Goal: Information Seeking & Learning: Learn about a topic

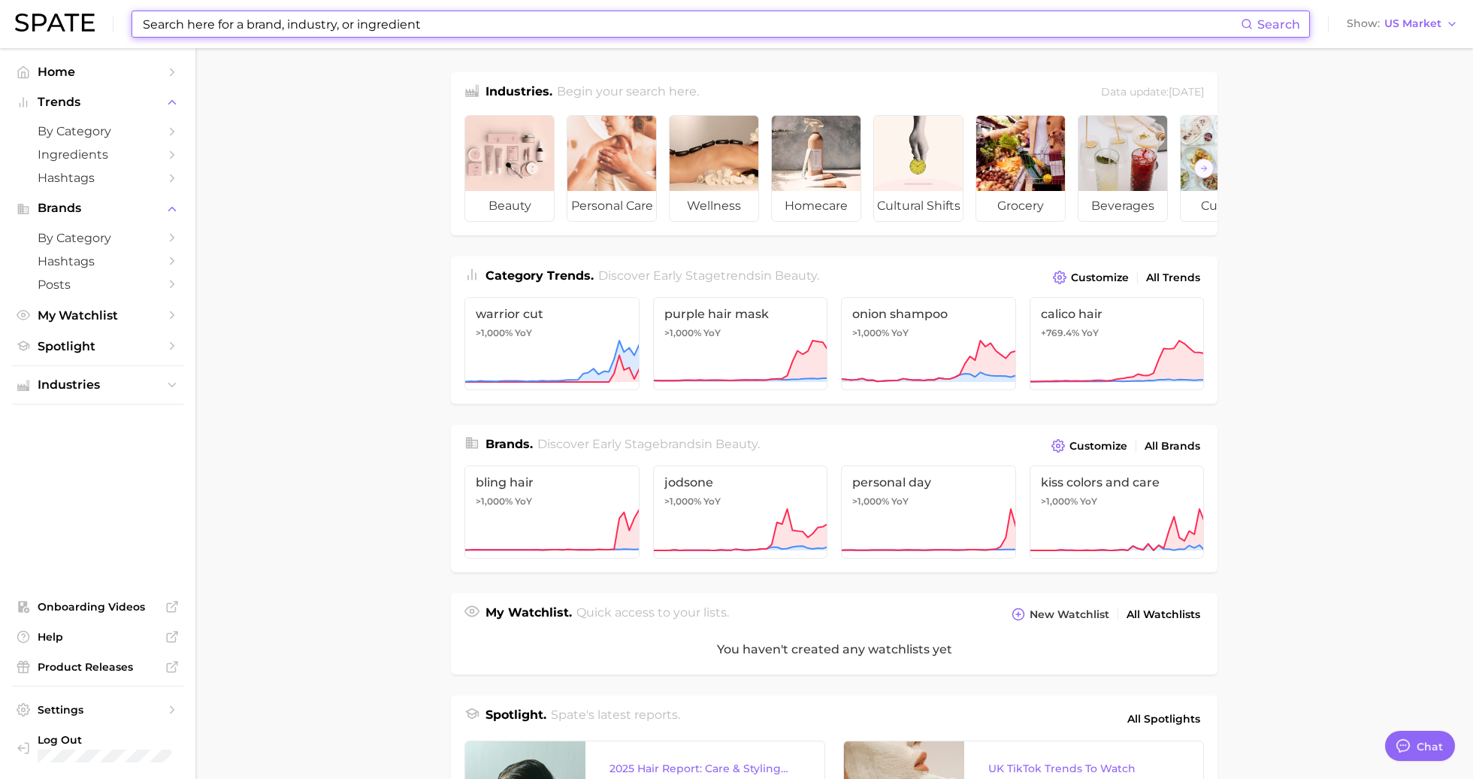
click at [230, 31] on input at bounding box center [691, 24] width 1100 height 26
click at [109, 135] on span "by Category" at bounding box center [98, 131] width 120 height 14
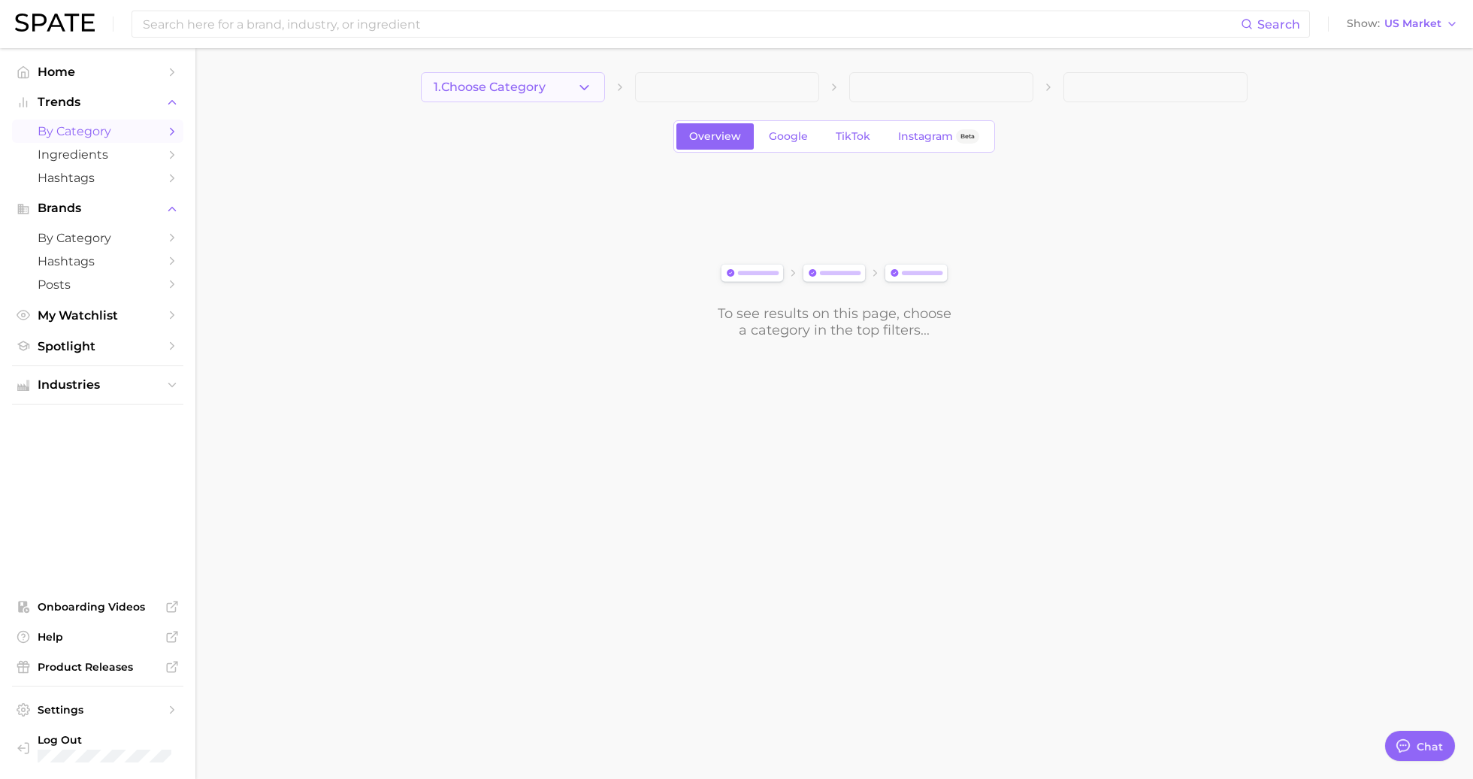
click at [540, 76] on button "1. Choose Category" at bounding box center [513, 87] width 184 height 30
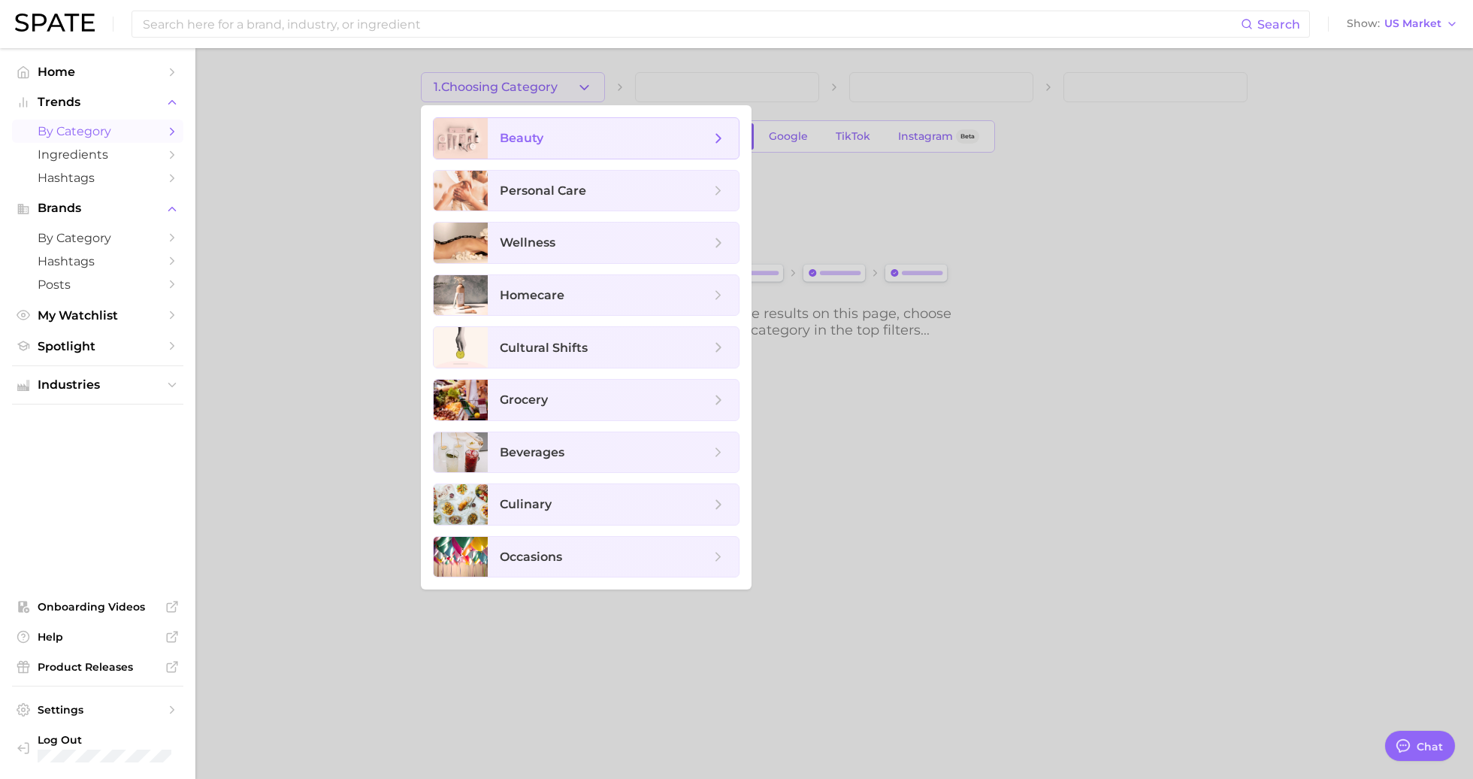
click at [570, 122] on span "beauty" at bounding box center [613, 138] width 251 height 41
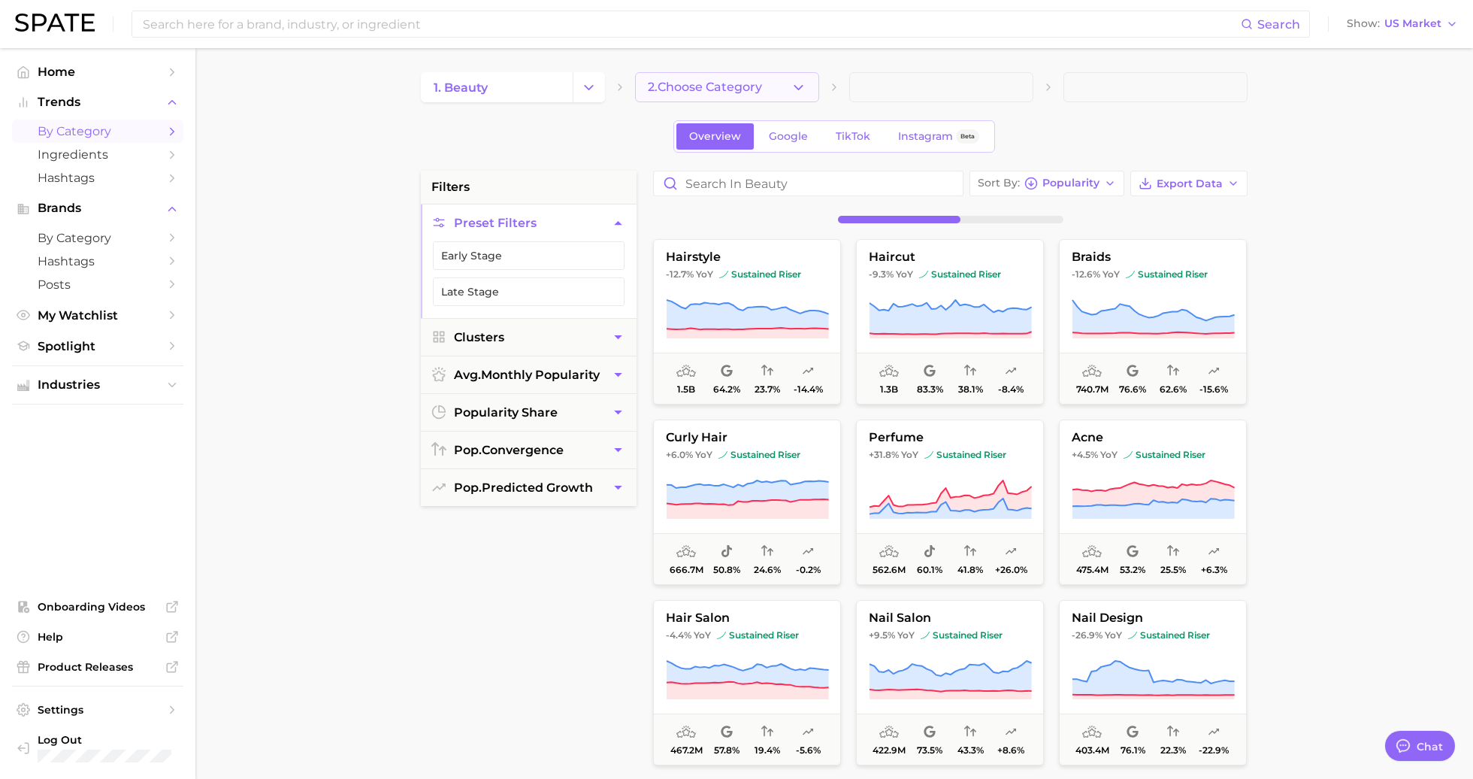
click at [777, 90] on button "2. Choose Category" at bounding box center [727, 87] width 184 height 30
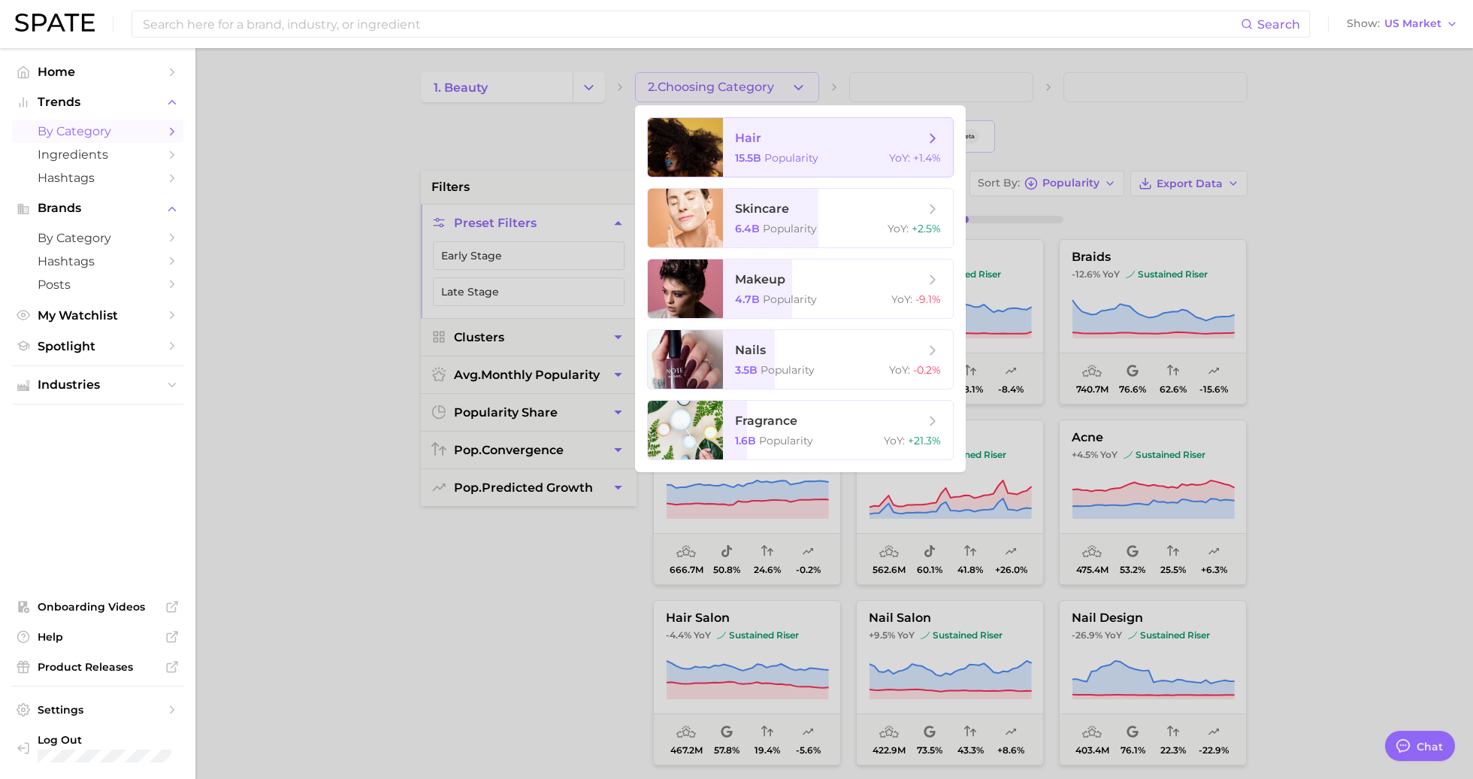
click at [793, 147] on span "hair 15.5b Popularity YoY : +1.4%" at bounding box center [838, 147] width 230 height 59
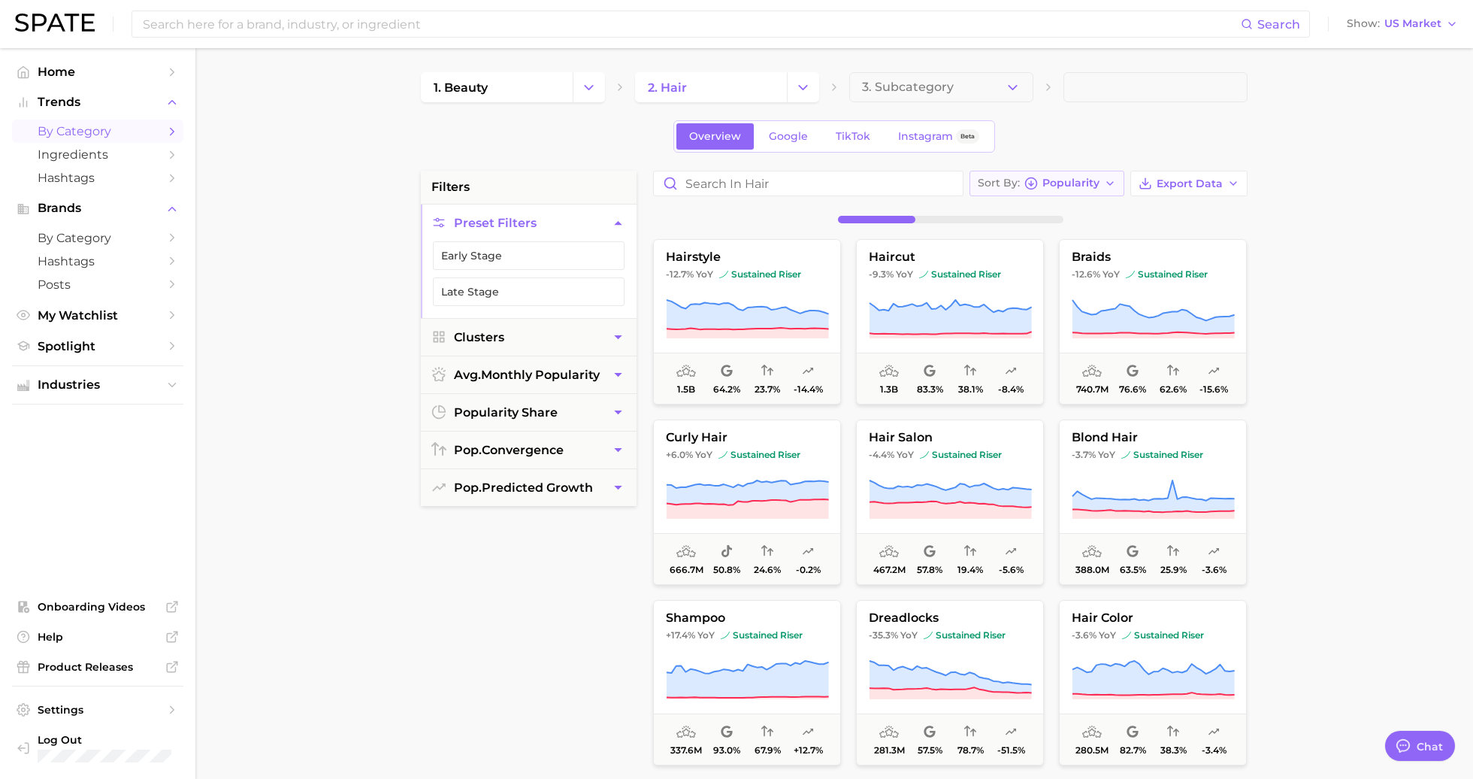
click at [1084, 180] on span "Popularity" at bounding box center [1071, 183] width 57 height 8
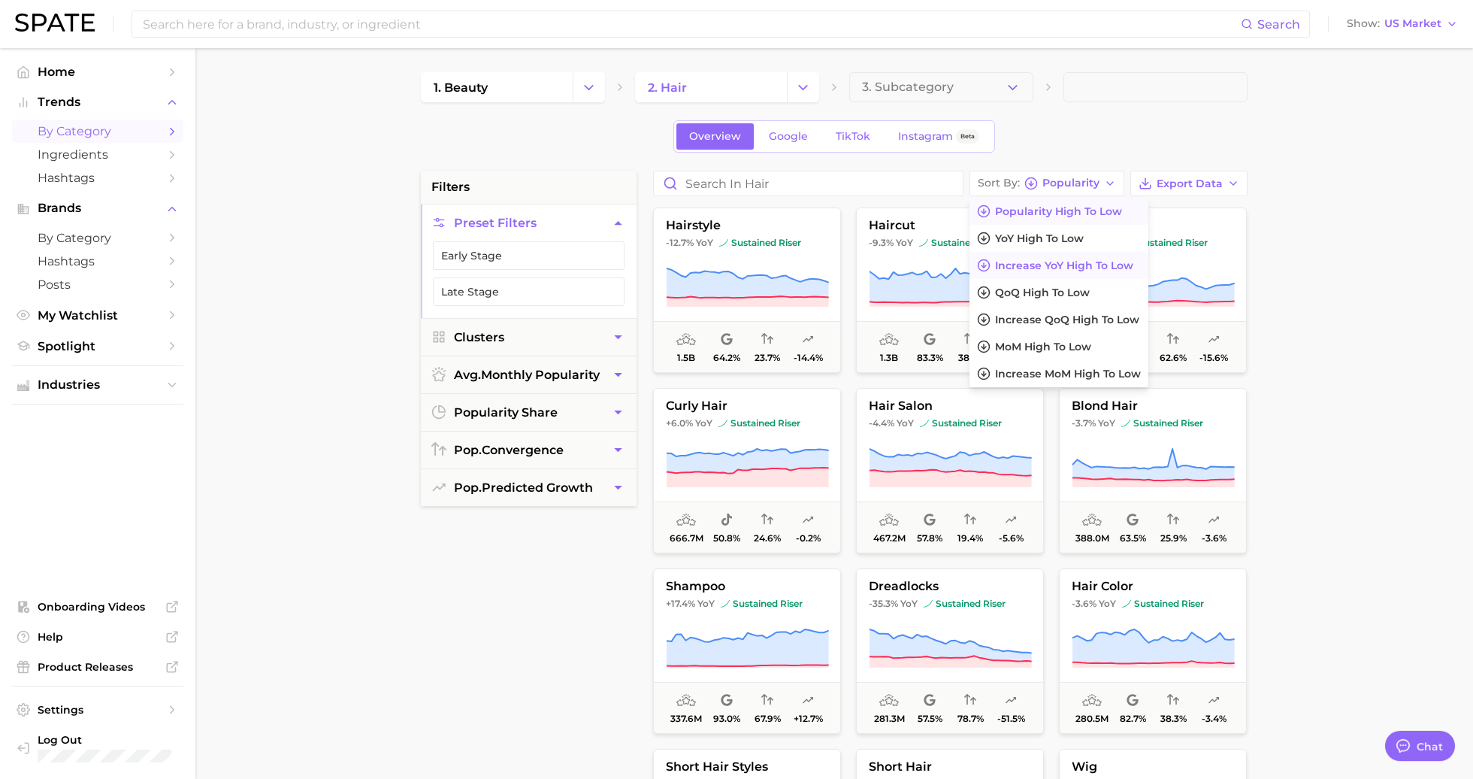
click at [1090, 262] on span "Increase YoY high to low" at bounding box center [1064, 265] width 138 height 13
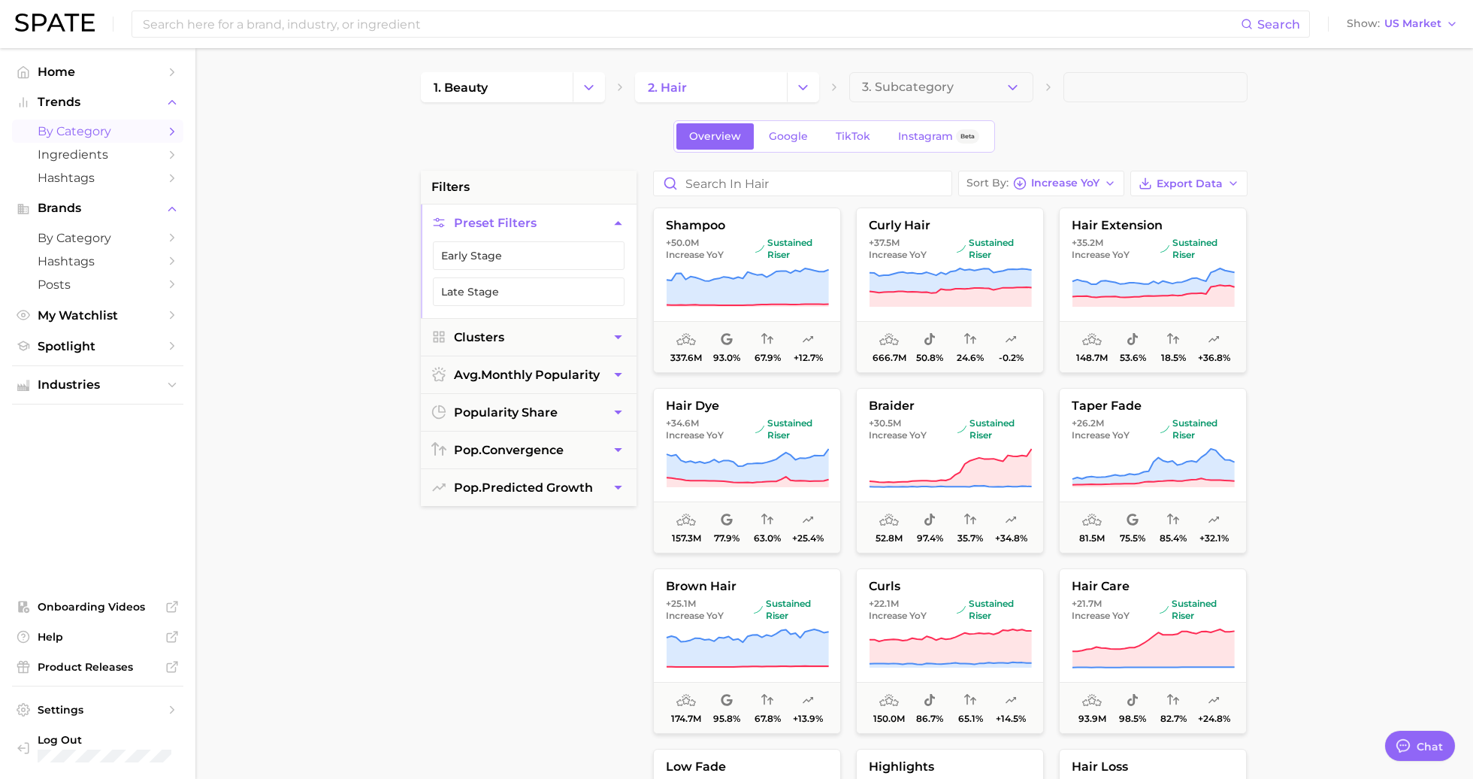
click at [929, 67] on main "1. beauty 2. hair 3. Subcategory Overview Google TikTok Instagram Beta filters …" at bounding box center [834, 618] width 1278 height 1140
click at [929, 85] on span "3. Subcategory" at bounding box center [908, 87] width 92 height 14
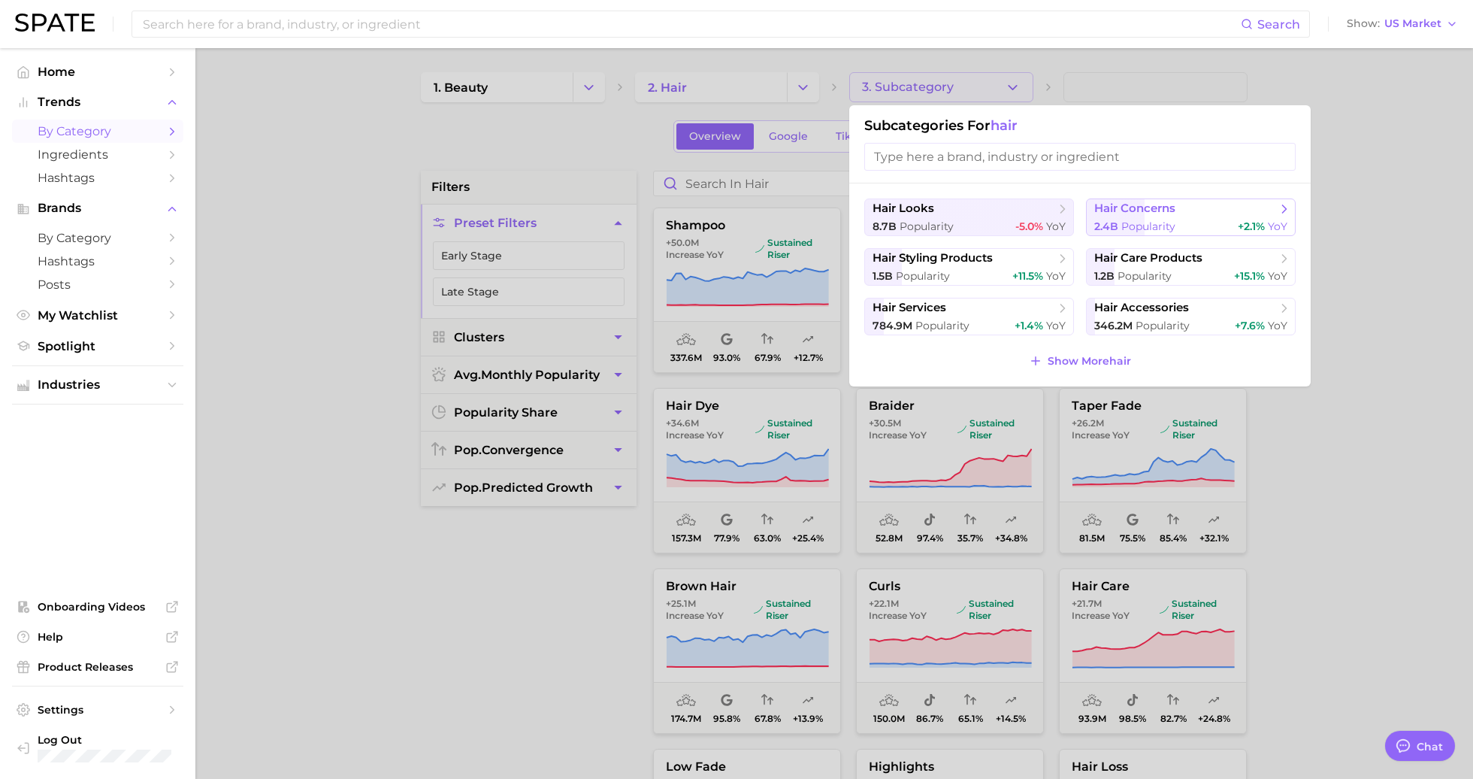
click at [1128, 222] on span "Popularity" at bounding box center [1149, 226] width 54 height 14
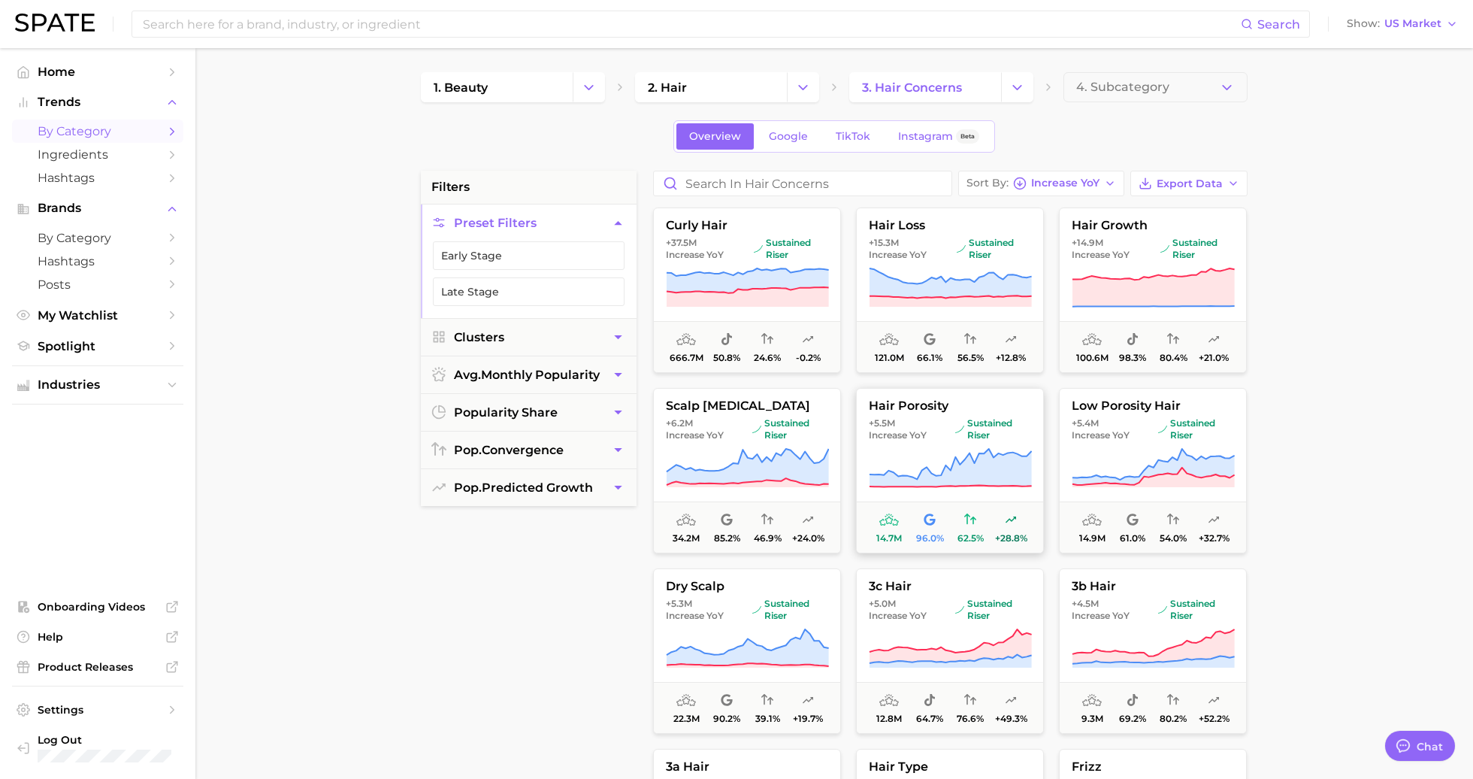
click at [923, 465] on icon at bounding box center [950, 468] width 163 height 42
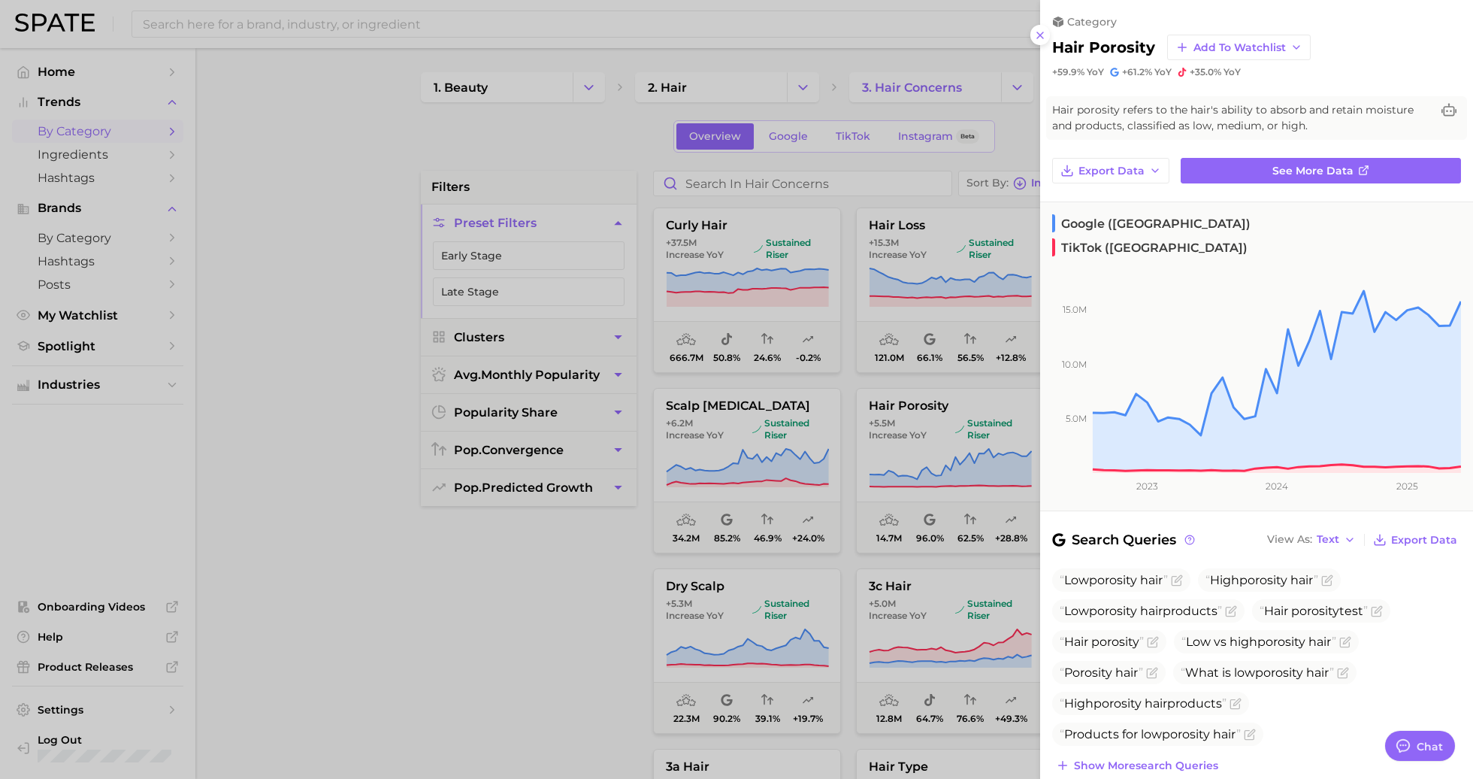
click at [861, 381] on div at bounding box center [736, 389] width 1473 height 779
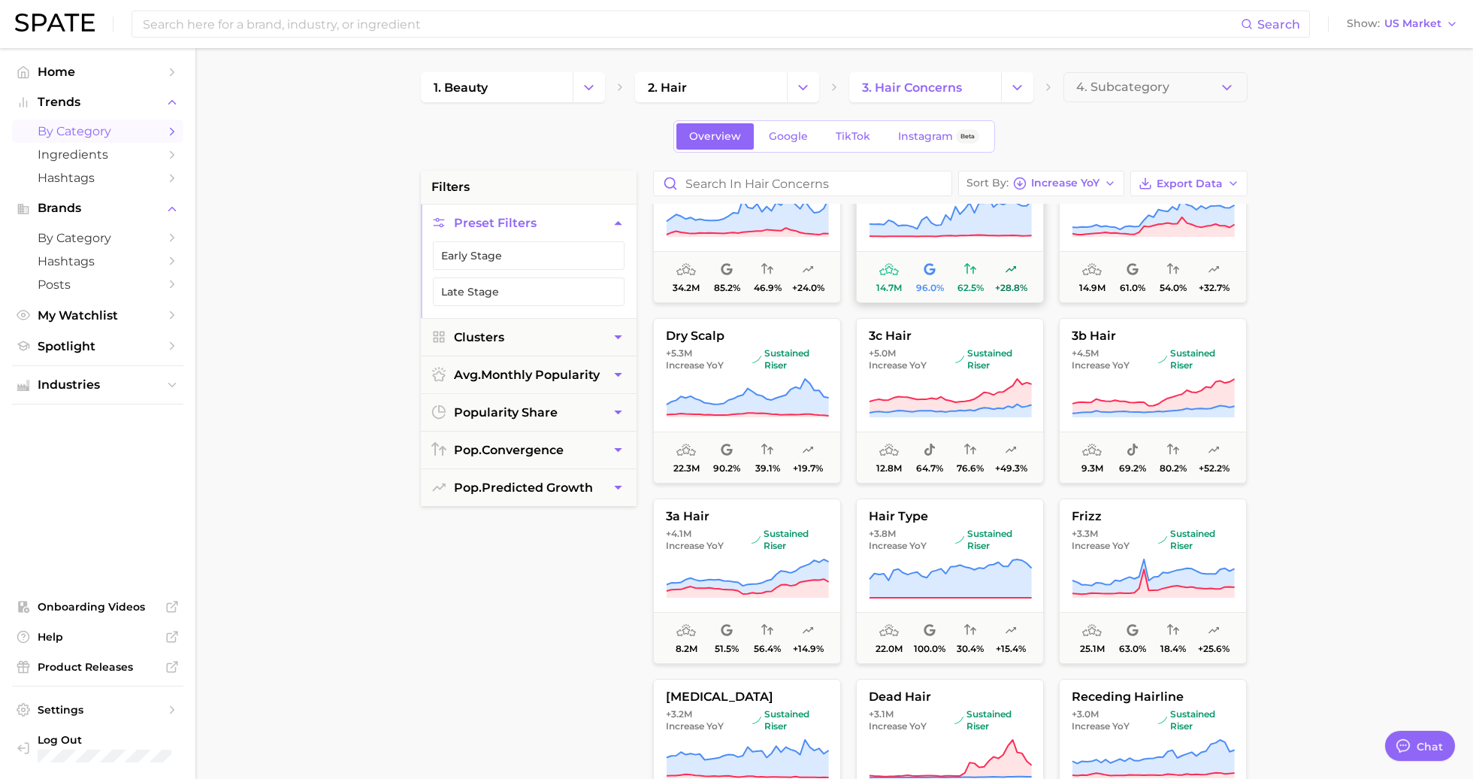
scroll to position [259, 0]
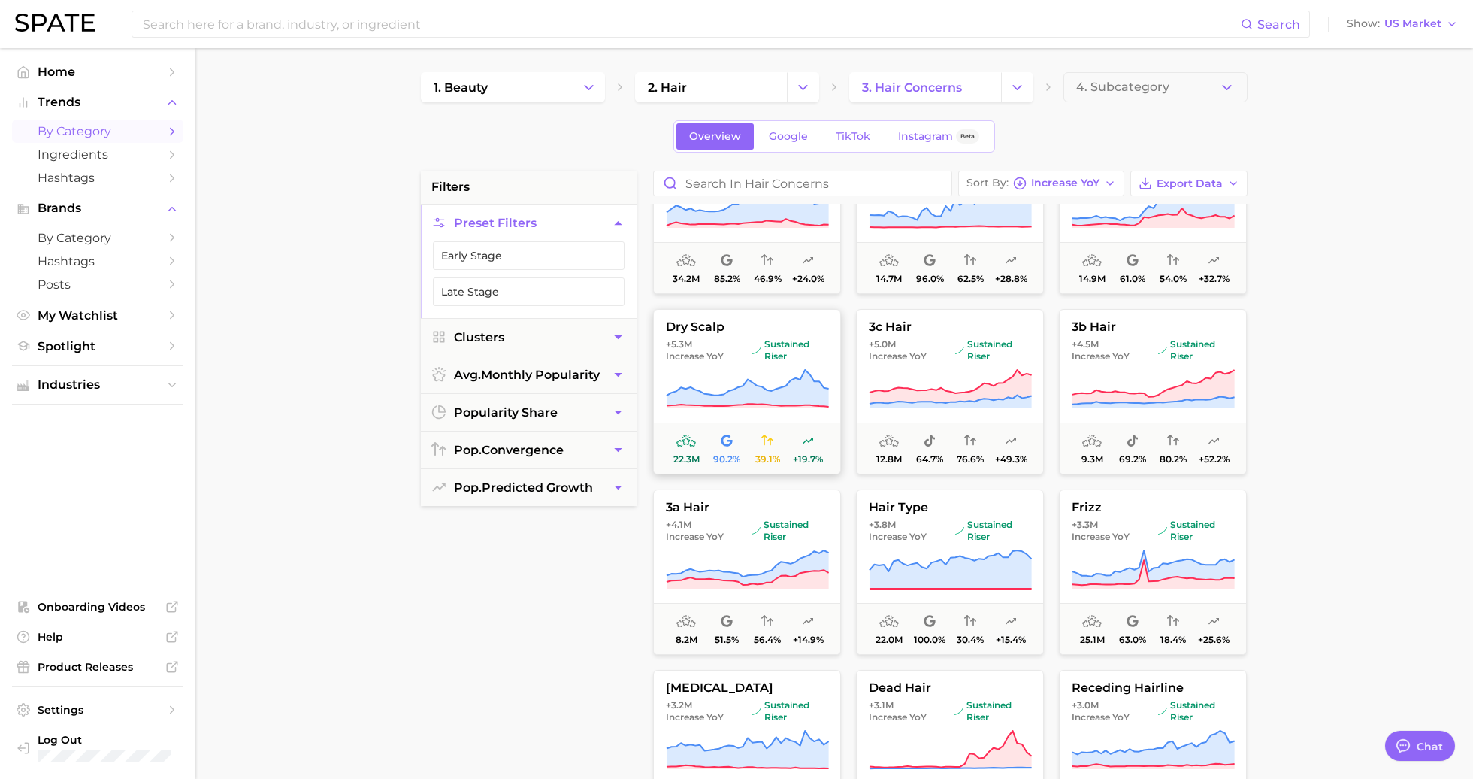
click at [715, 368] on icon at bounding box center [747, 389] width 163 height 42
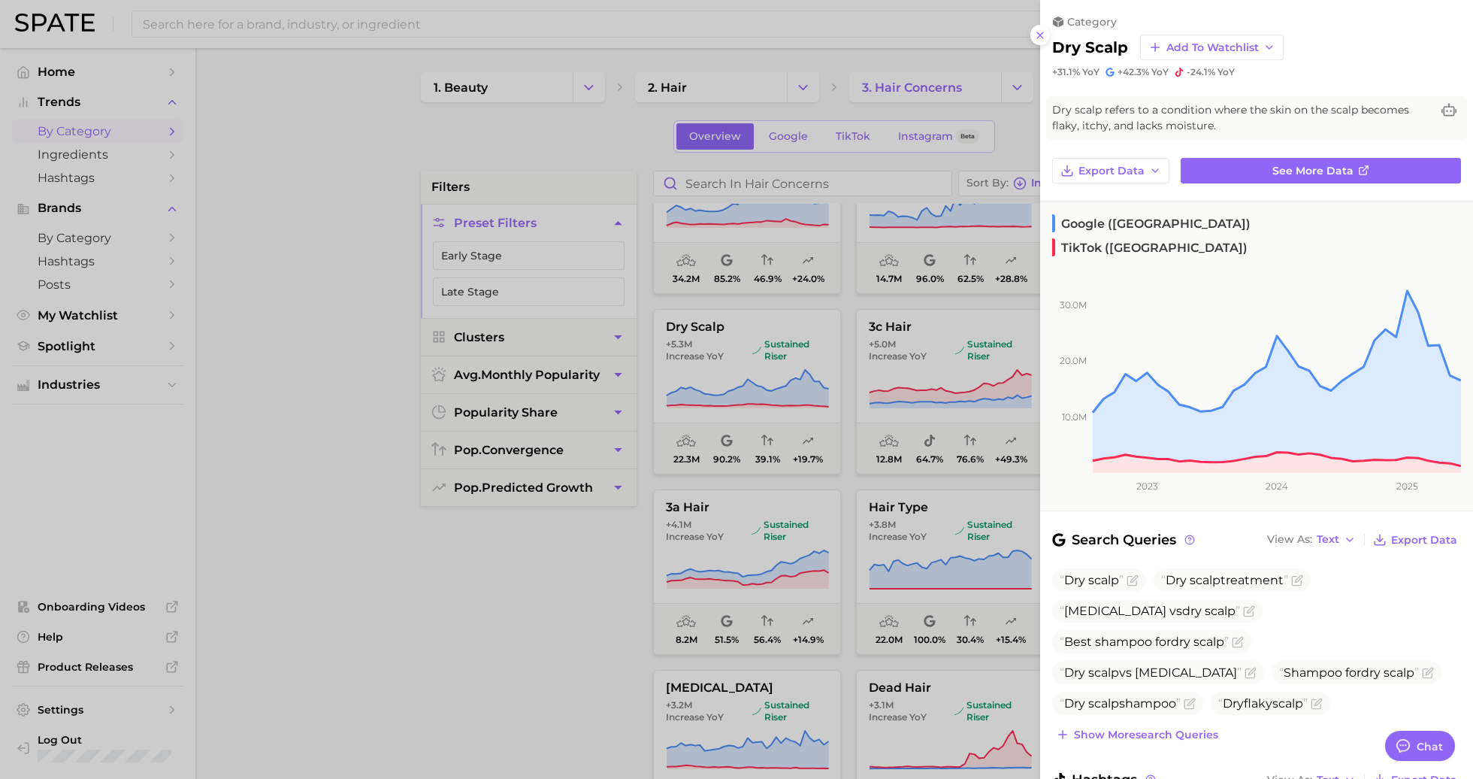
click at [974, 544] on div at bounding box center [736, 389] width 1473 height 779
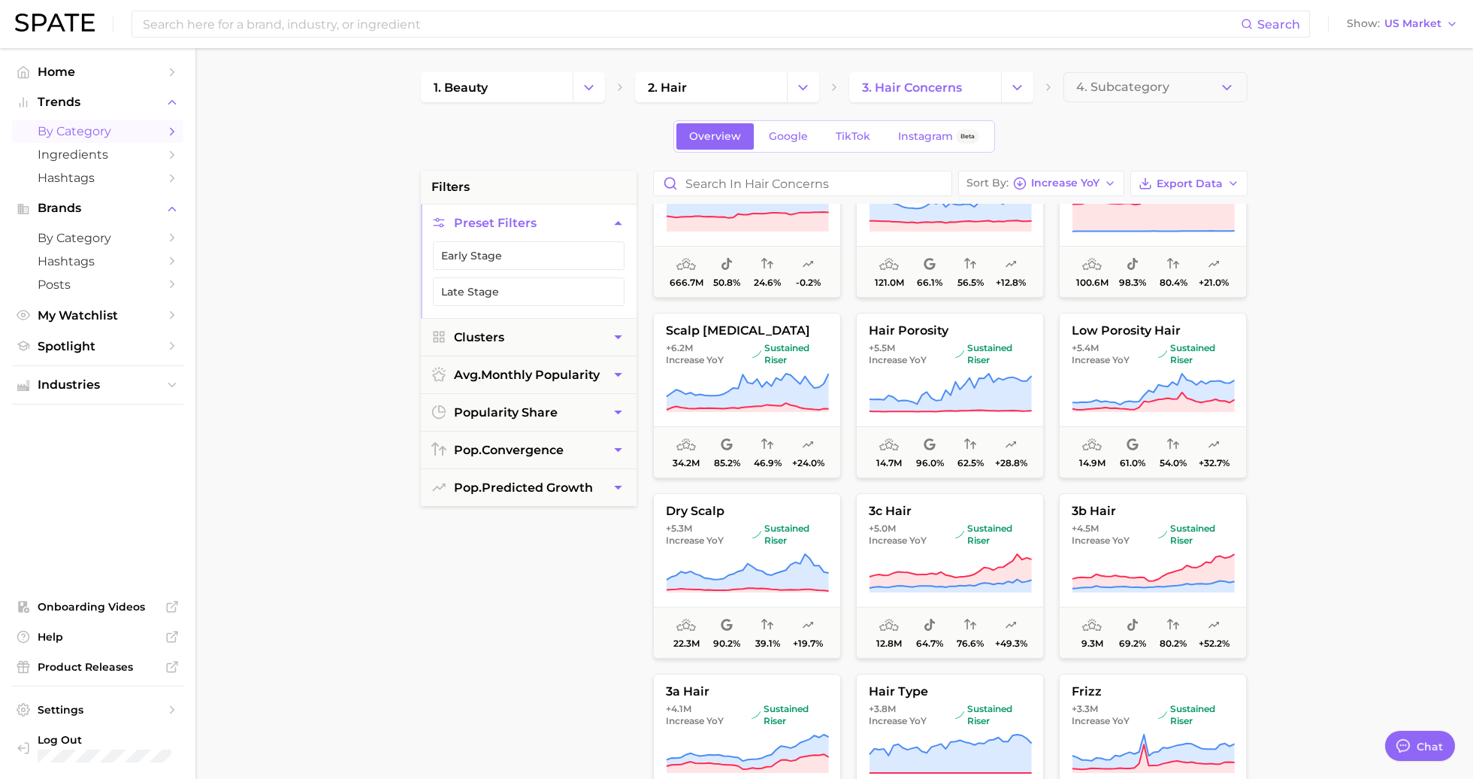
scroll to position [0, 0]
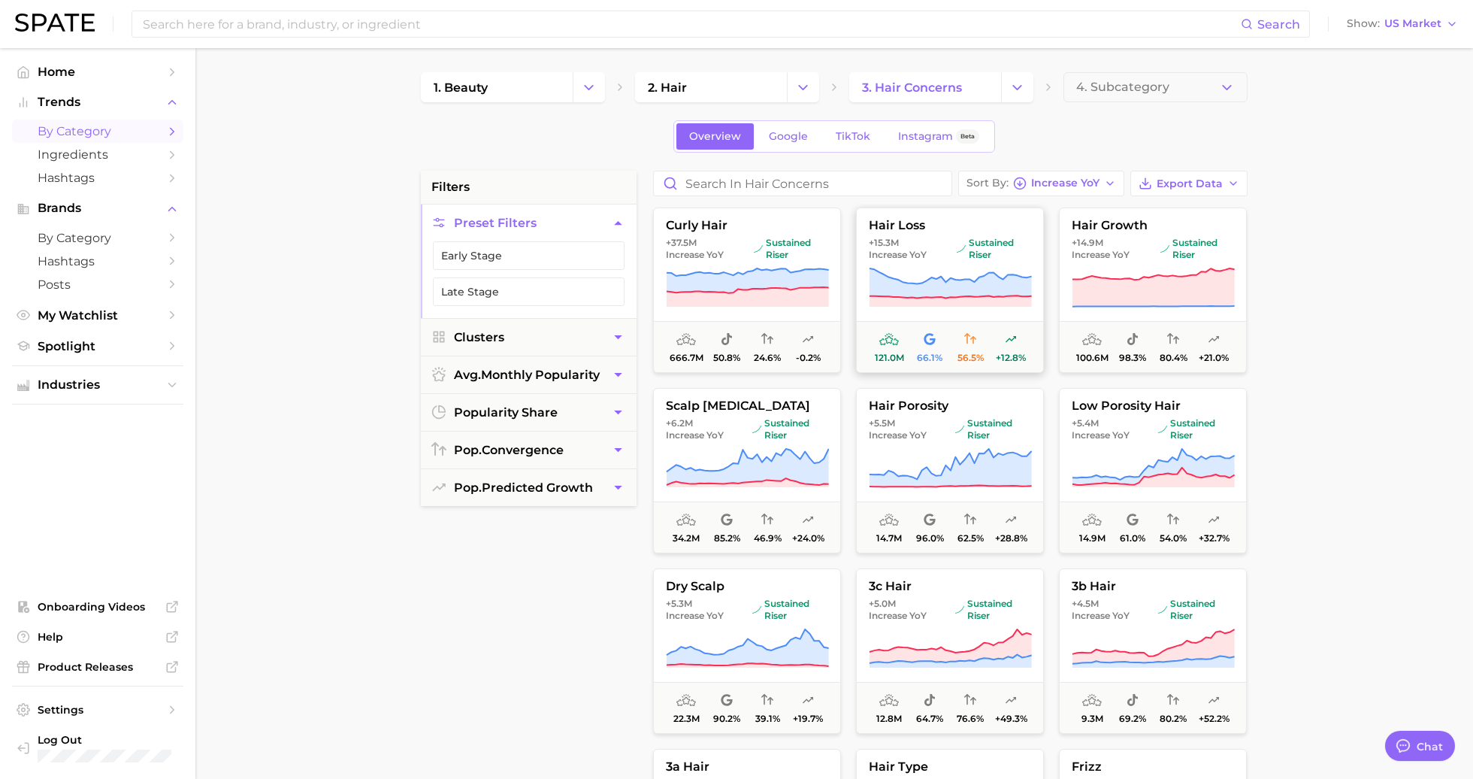
click at [963, 242] on span "sustained riser" at bounding box center [994, 249] width 74 height 24
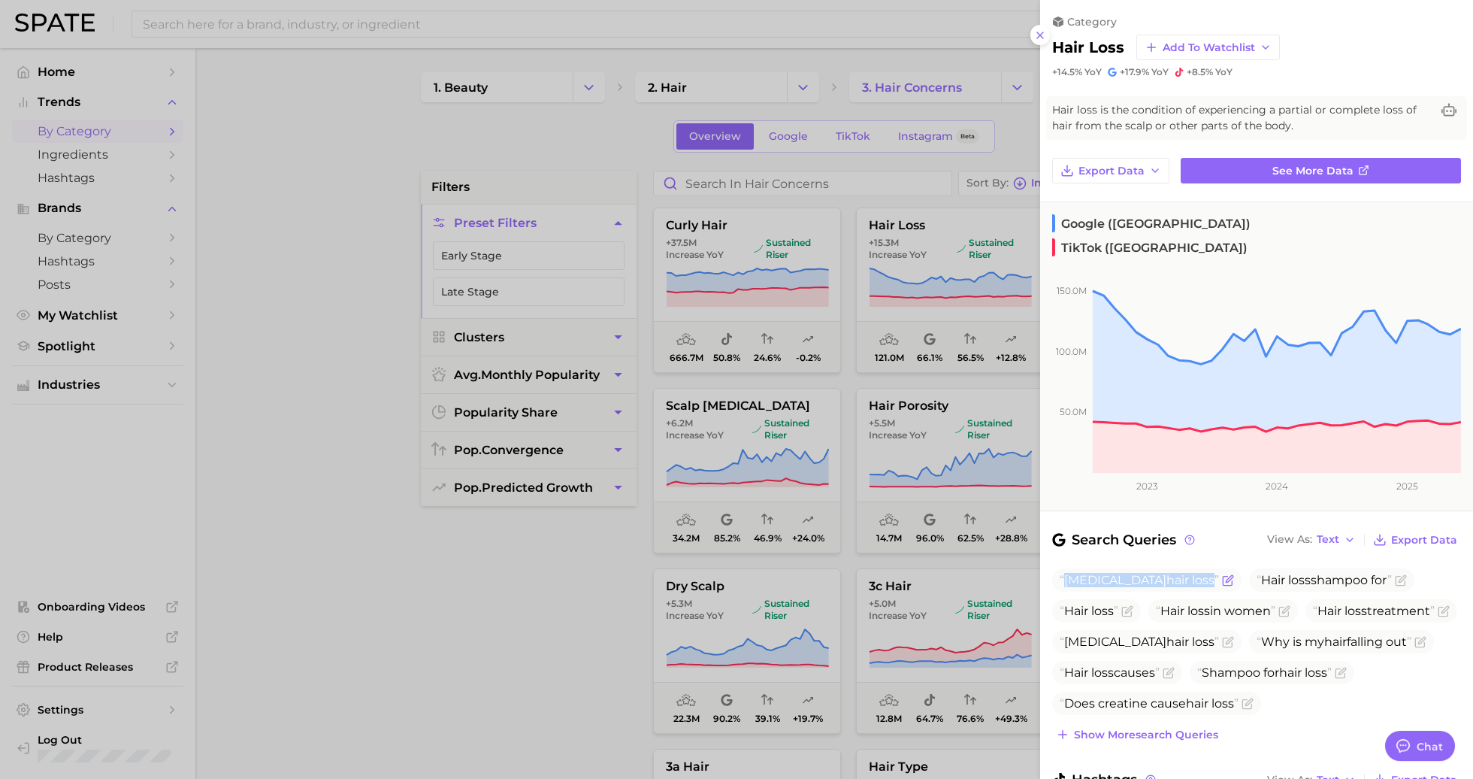
drag, startPoint x: 1064, startPoint y: 554, endPoint x: 1148, endPoint y: 553, distance: 83.4
click at [1148, 573] on span "Covid hair loss" at bounding box center [1139, 580] width 159 height 14
copy span "Covid hair loss"
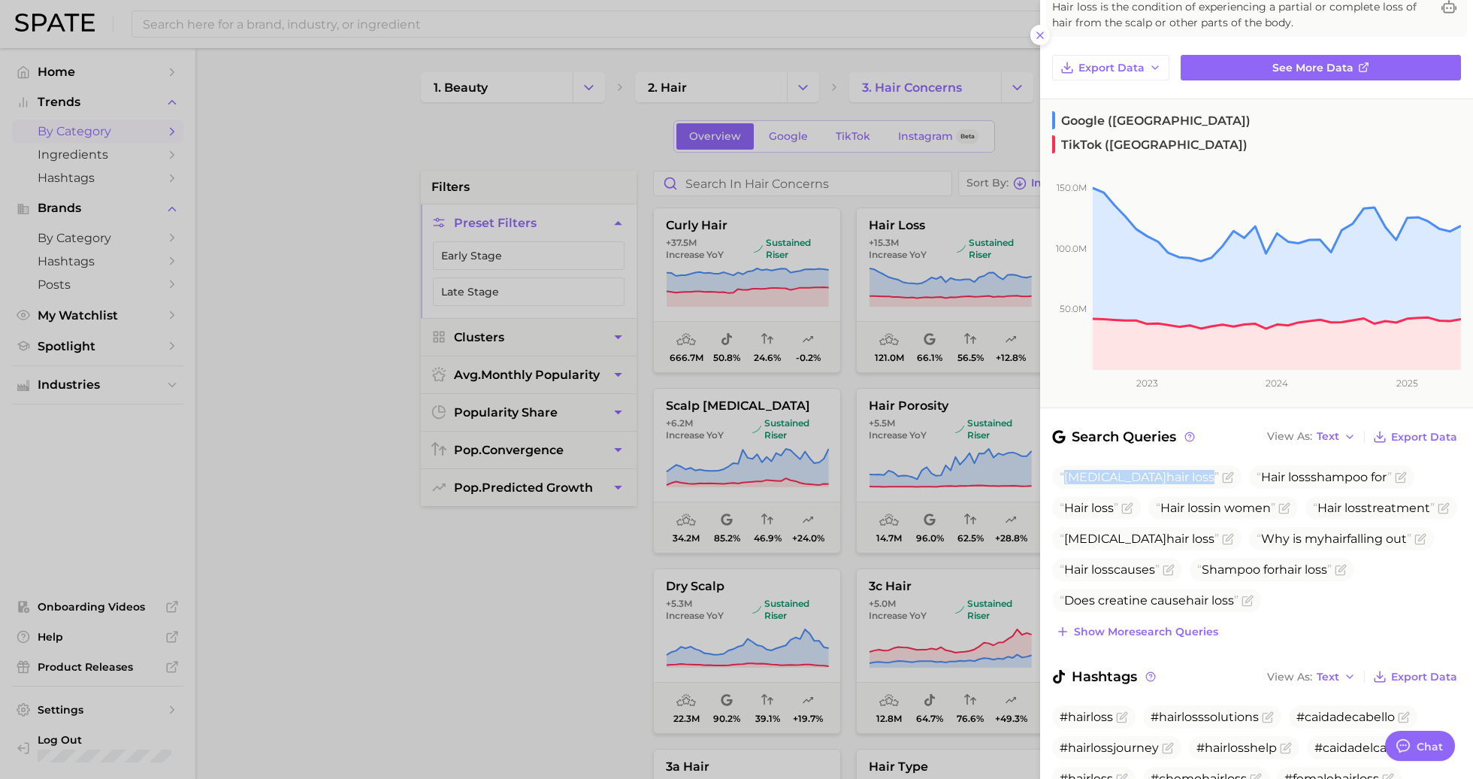
scroll to position [198, 0]
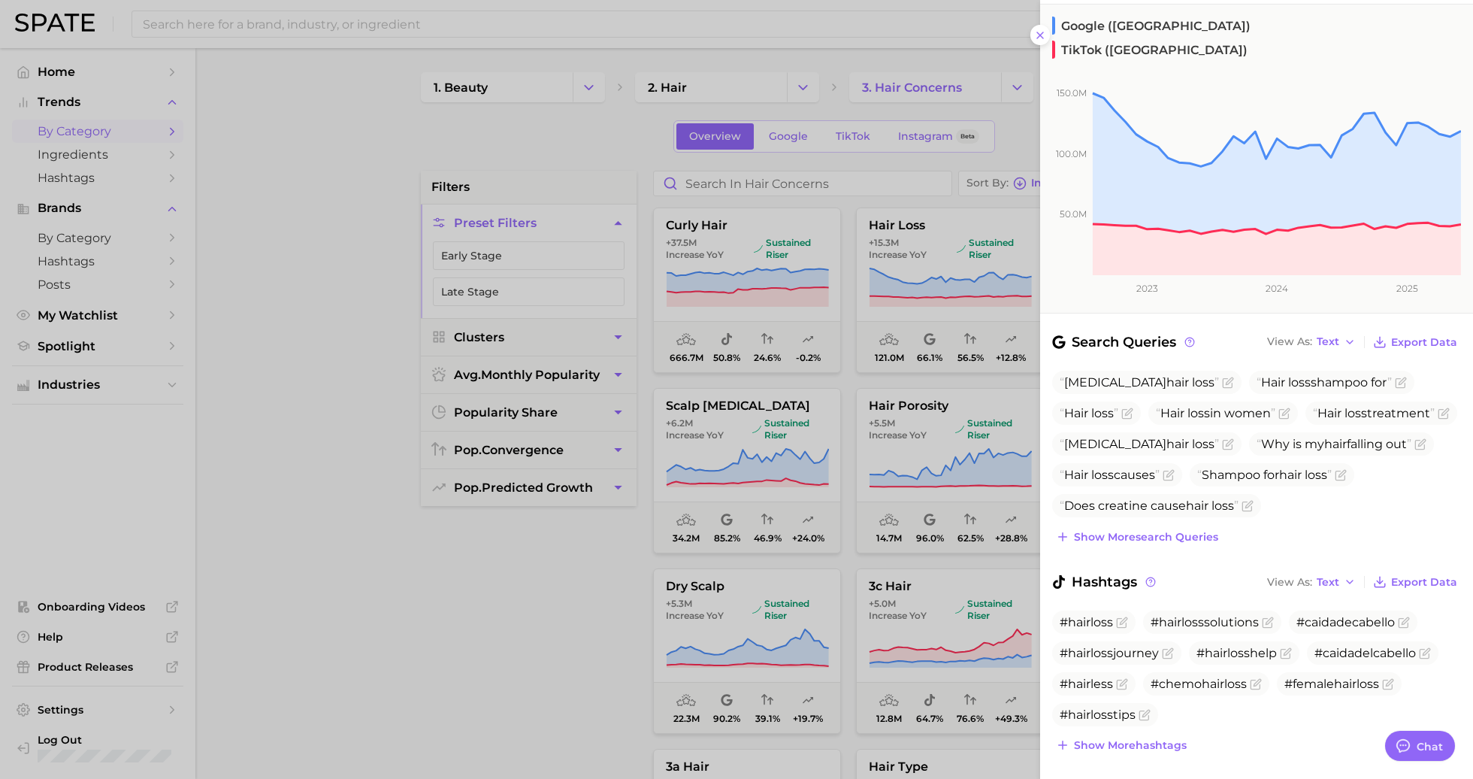
click at [758, 357] on div at bounding box center [736, 389] width 1473 height 779
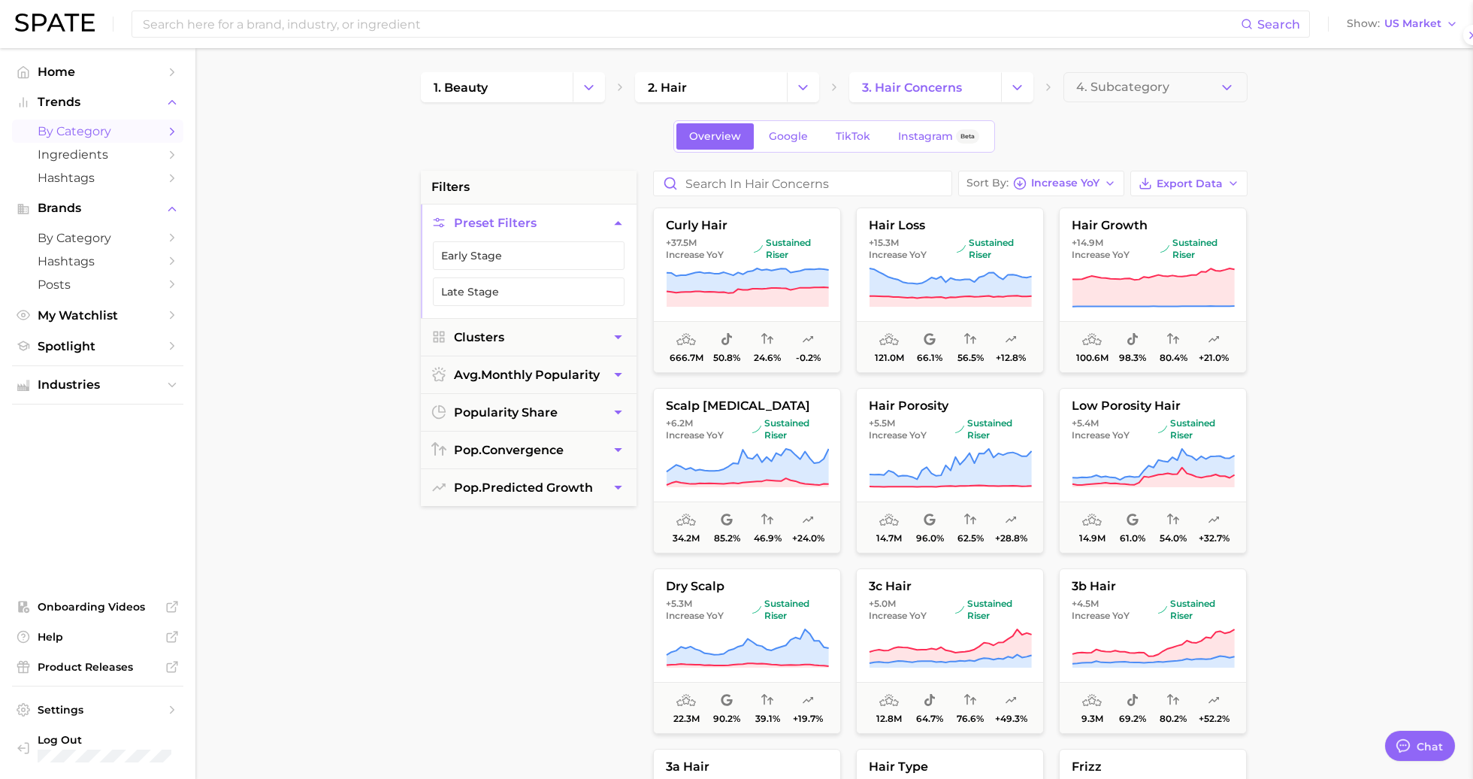
scroll to position [0, 0]
click at [747, 422] on span "+6.2m Increase YoY sustained riser" at bounding box center [747, 429] width 186 height 24
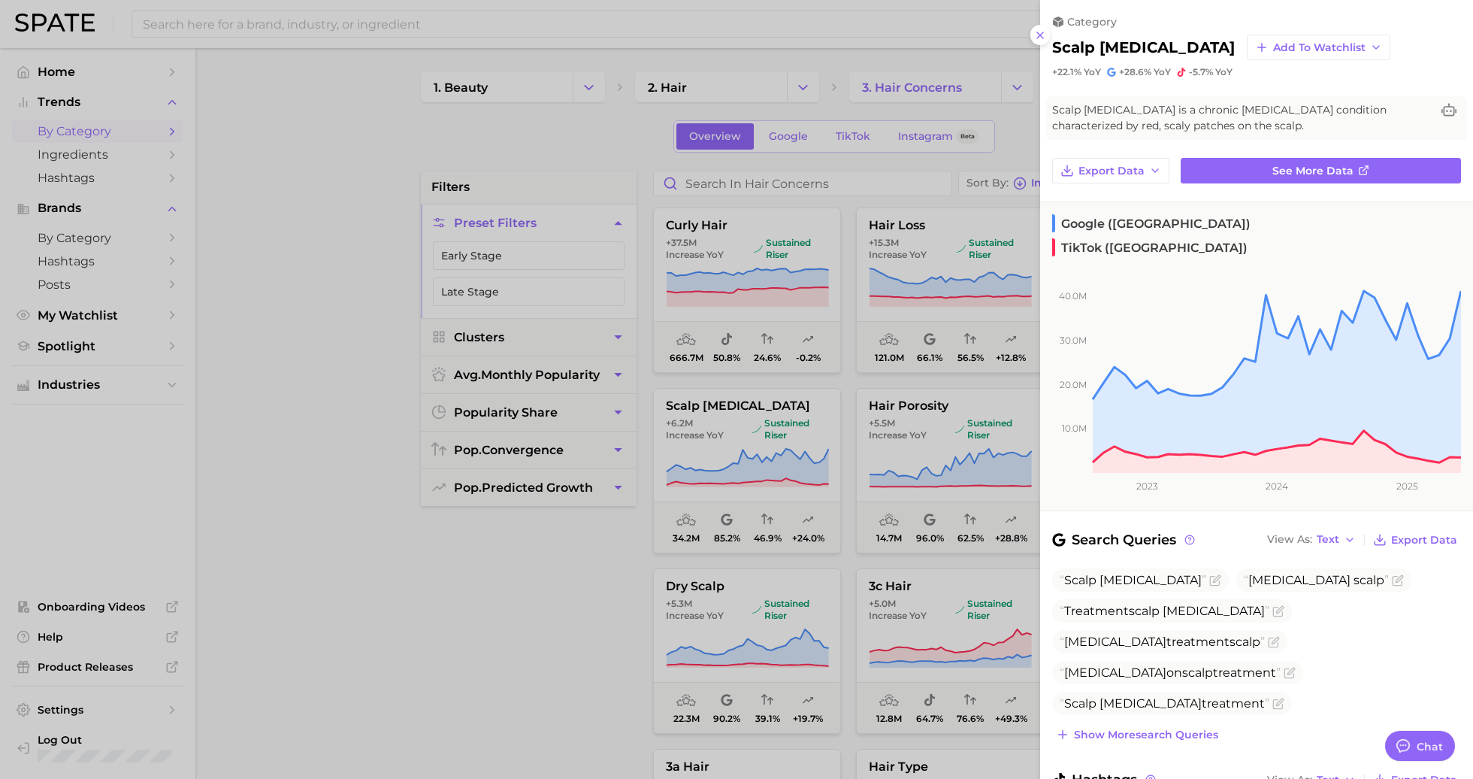
scroll to position [84, 0]
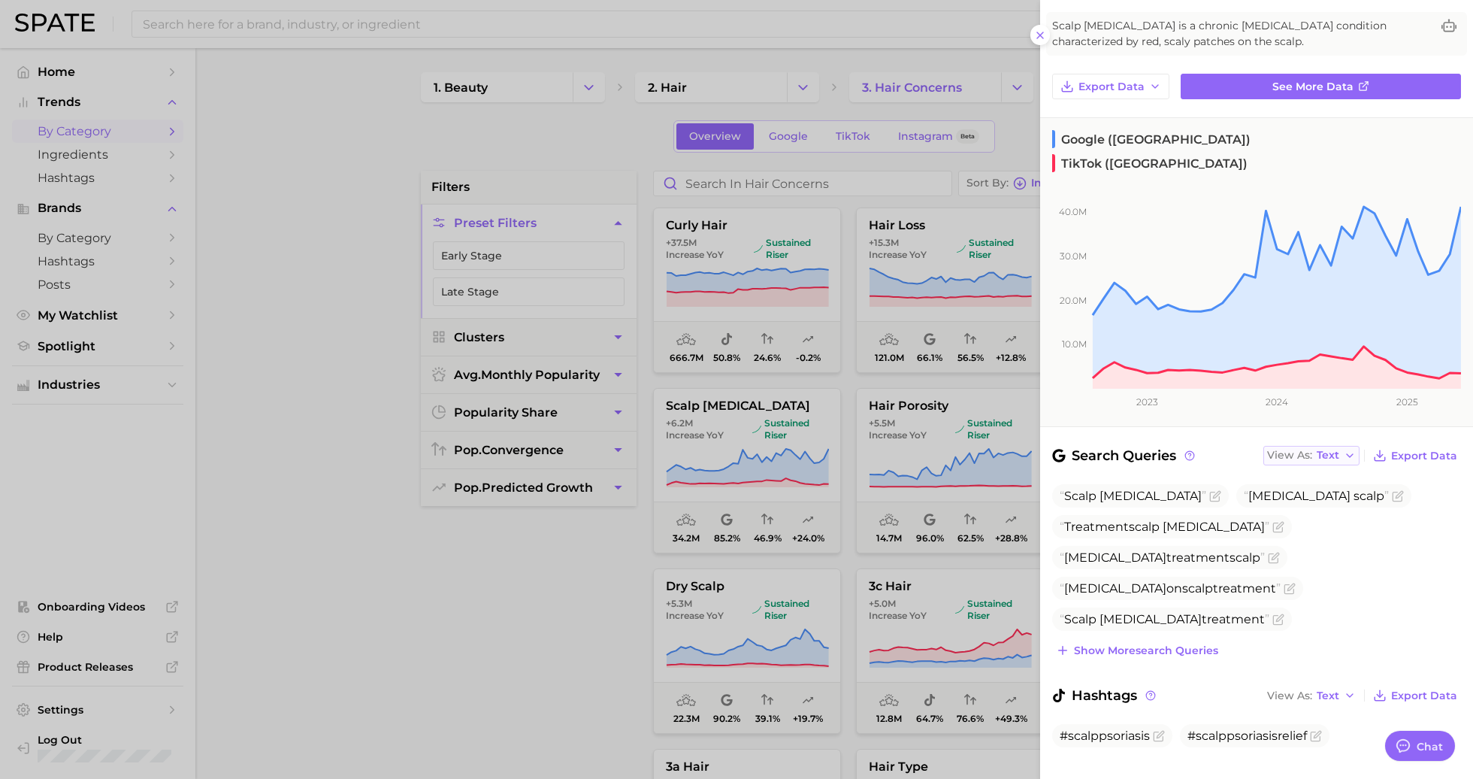
click at [1321, 451] on span "Text" at bounding box center [1328, 455] width 23 height 8
click at [1322, 494] on button "Table" at bounding box center [1346, 507] width 165 height 27
type textarea "x"
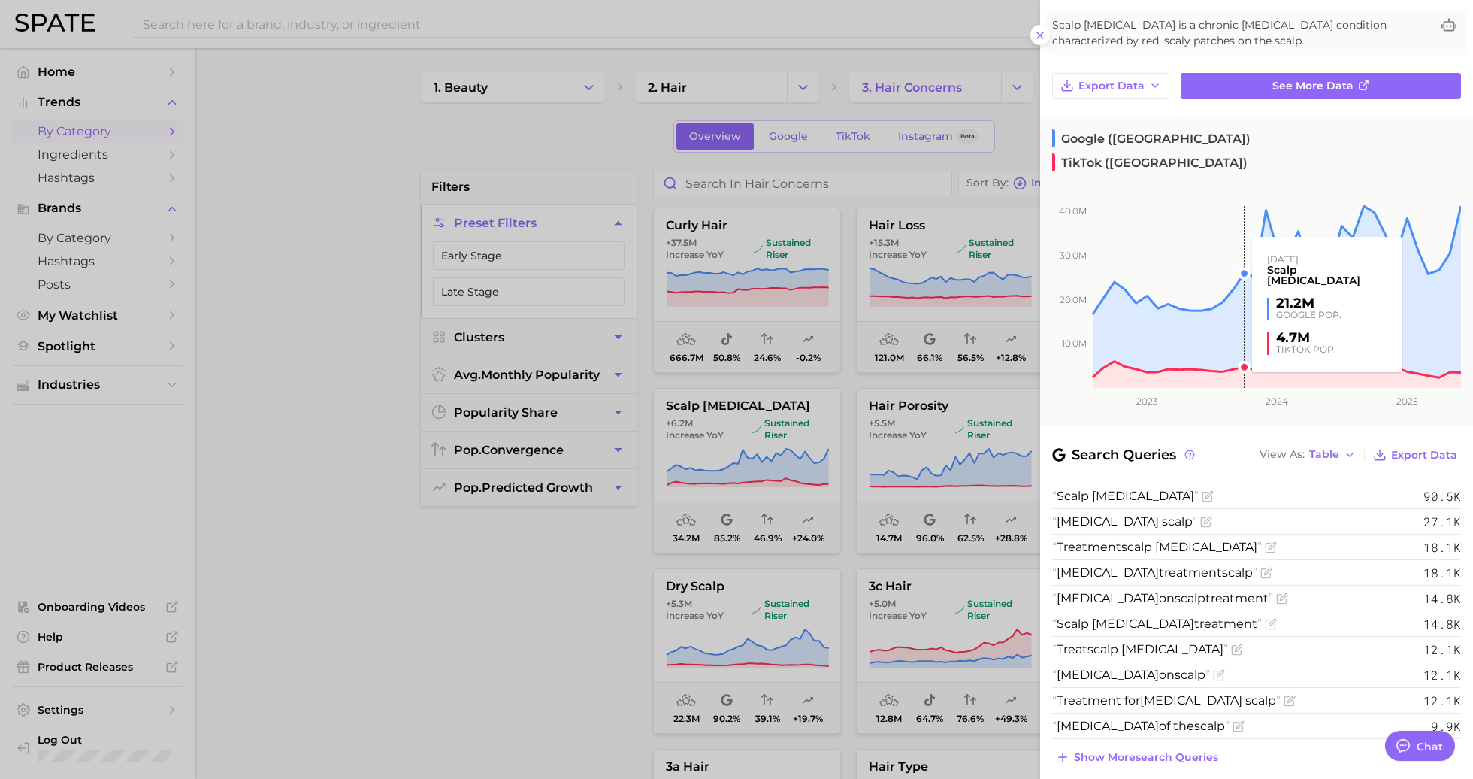
scroll to position [87, 0]
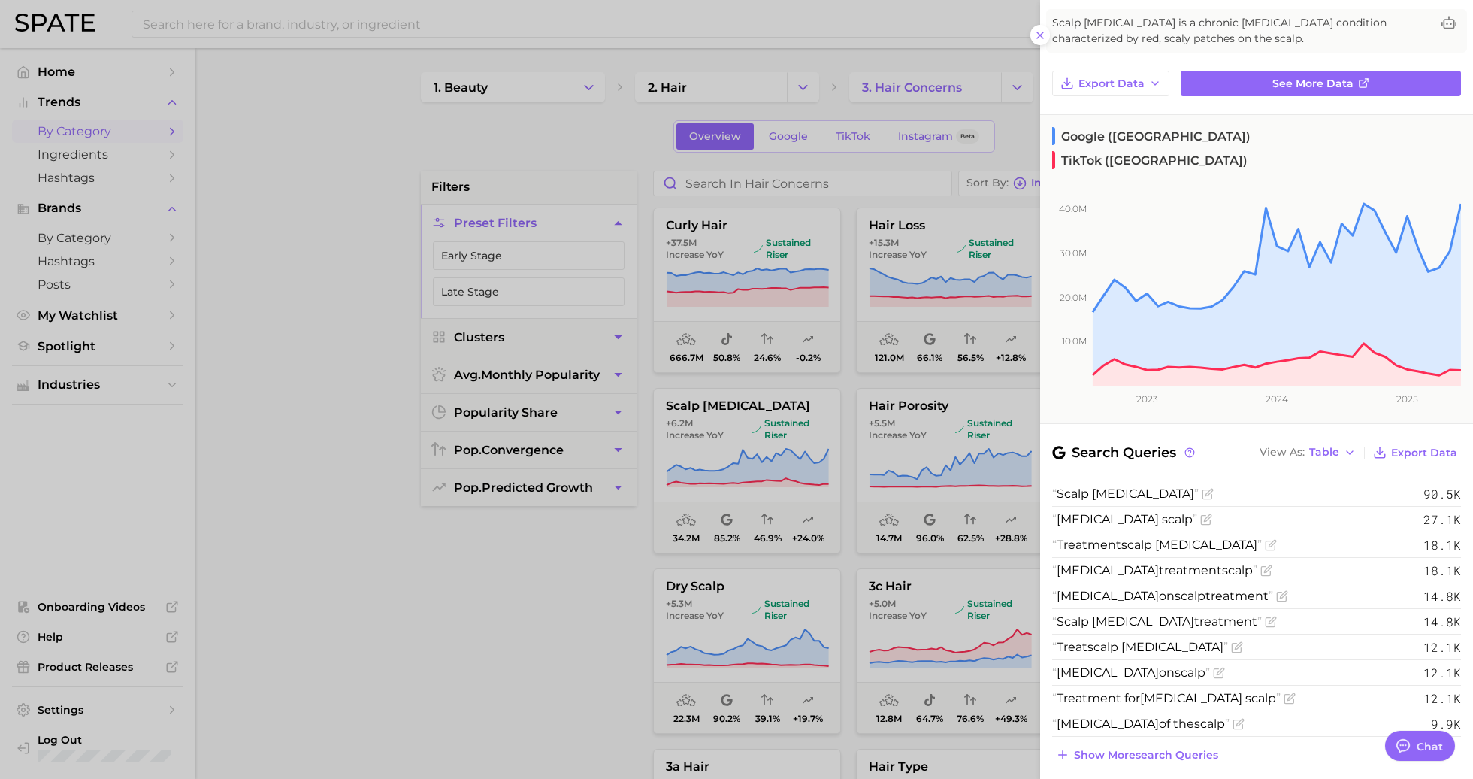
click at [928, 286] on div at bounding box center [736, 389] width 1473 height 779
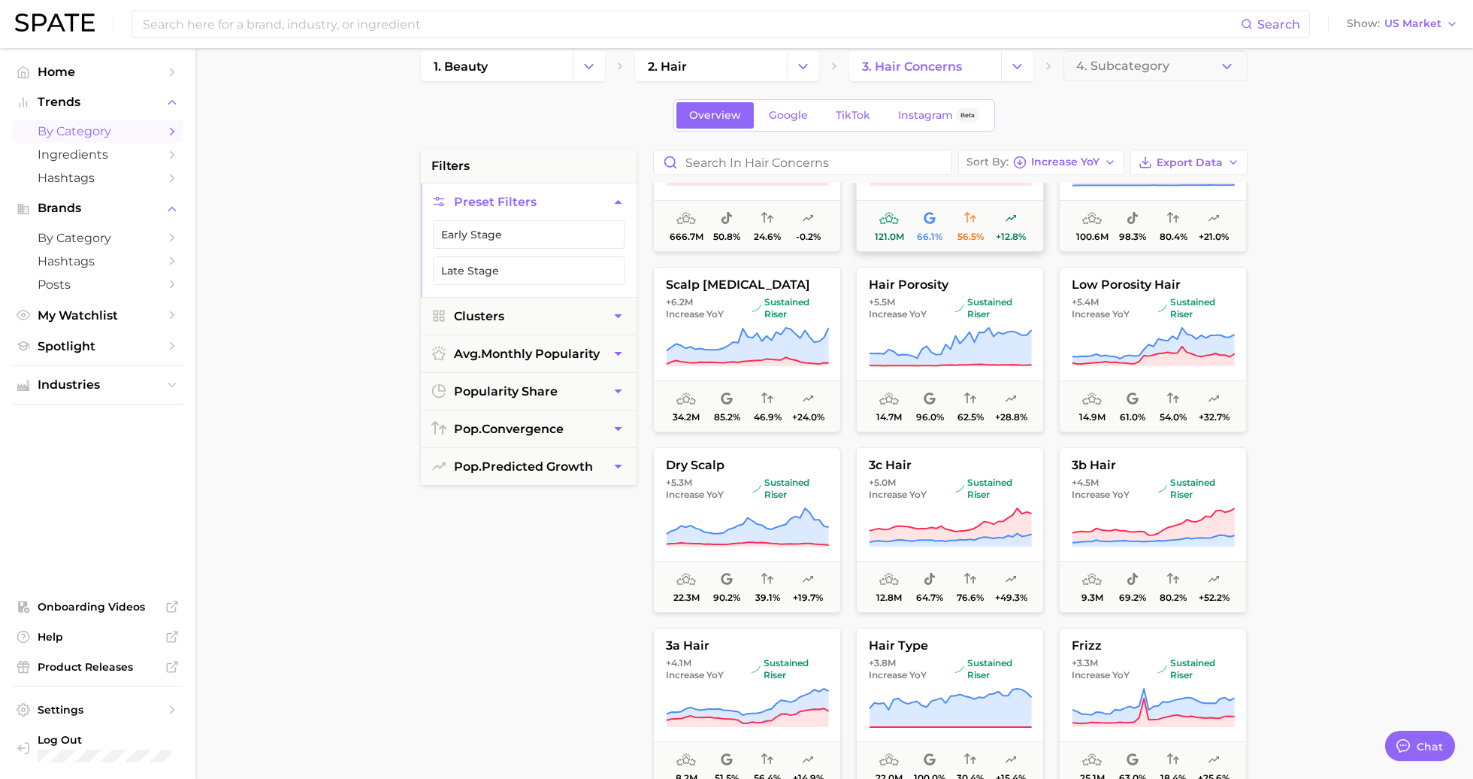
scroll to position [104, 0]
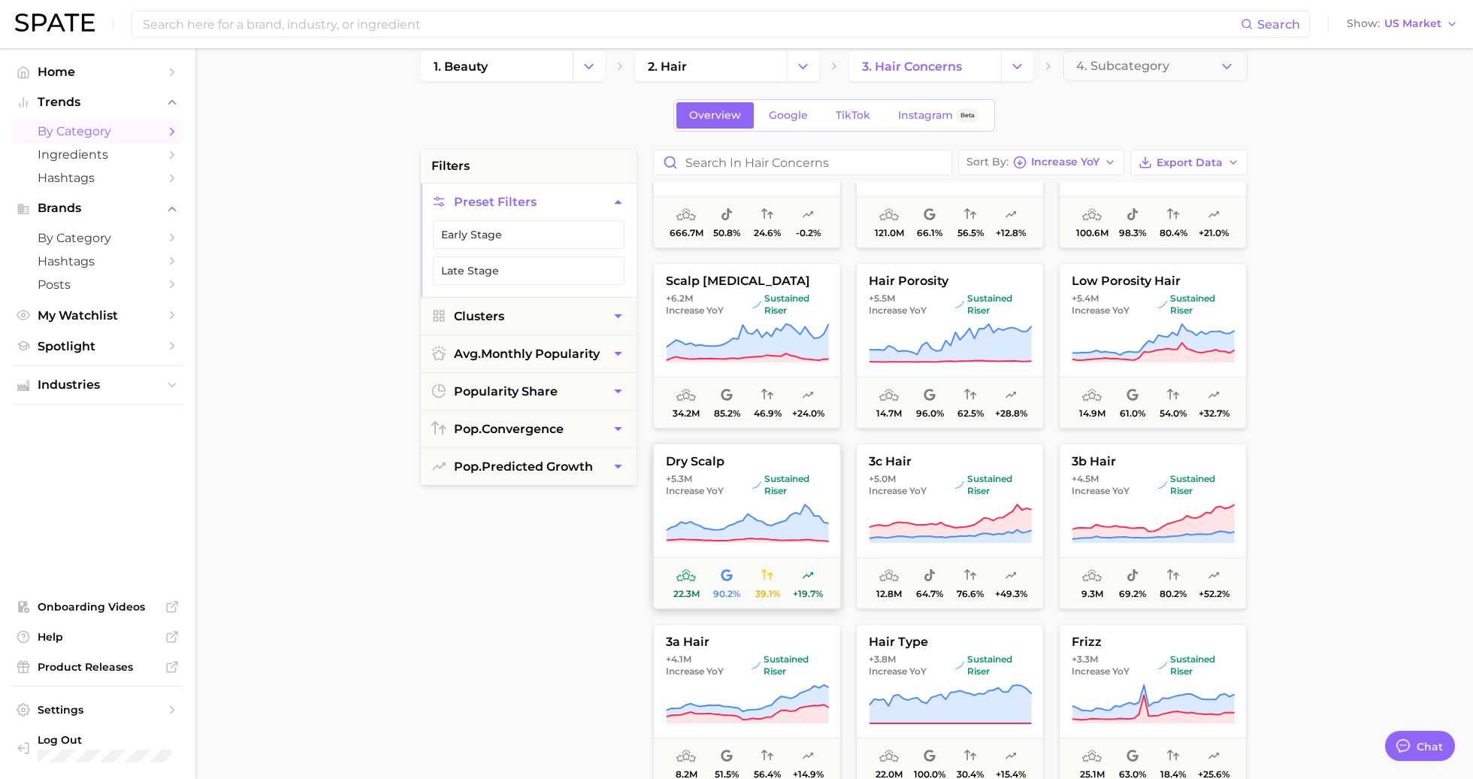
click at [825, 507] on icon at bounding box center [747, 524] width 163 height 42
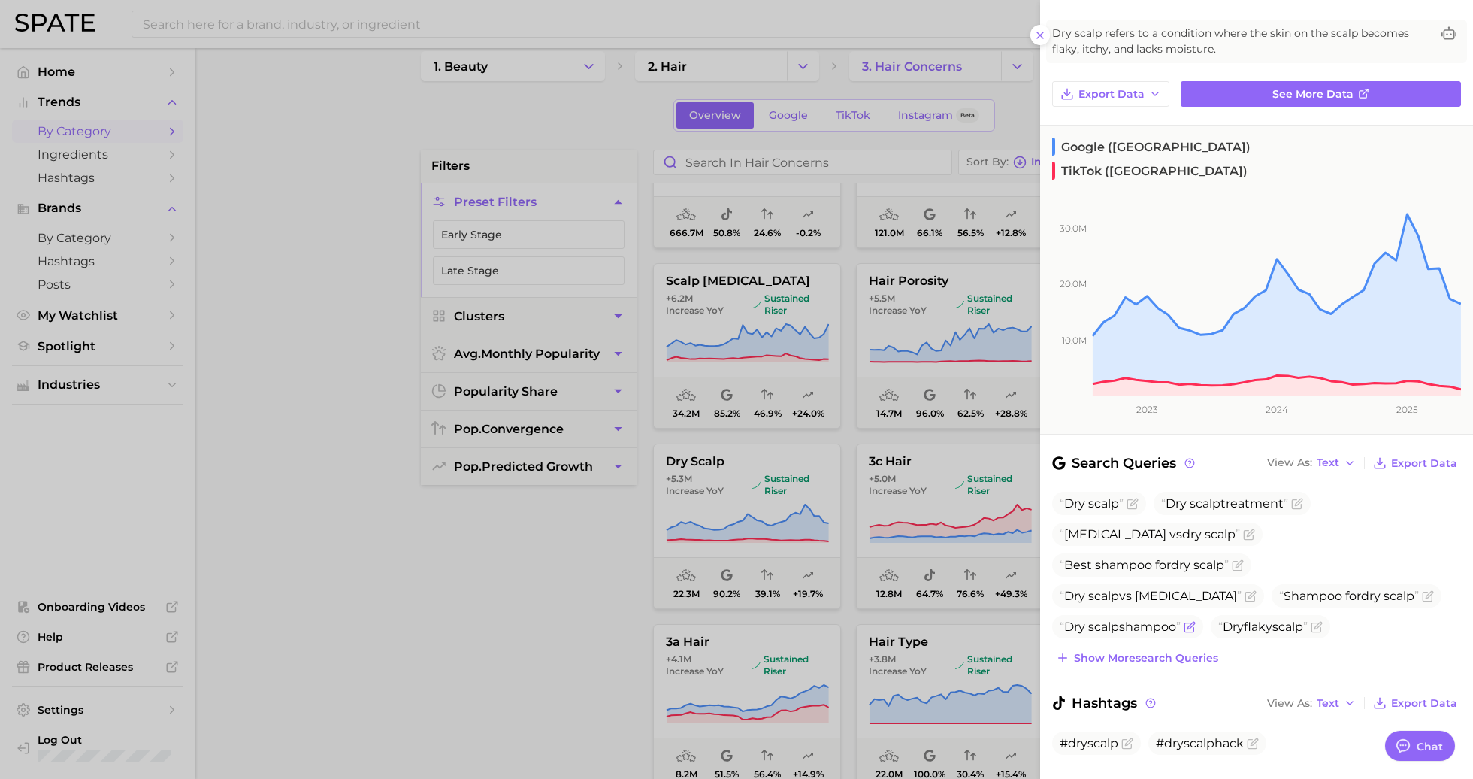
scroll to position [84, 0]
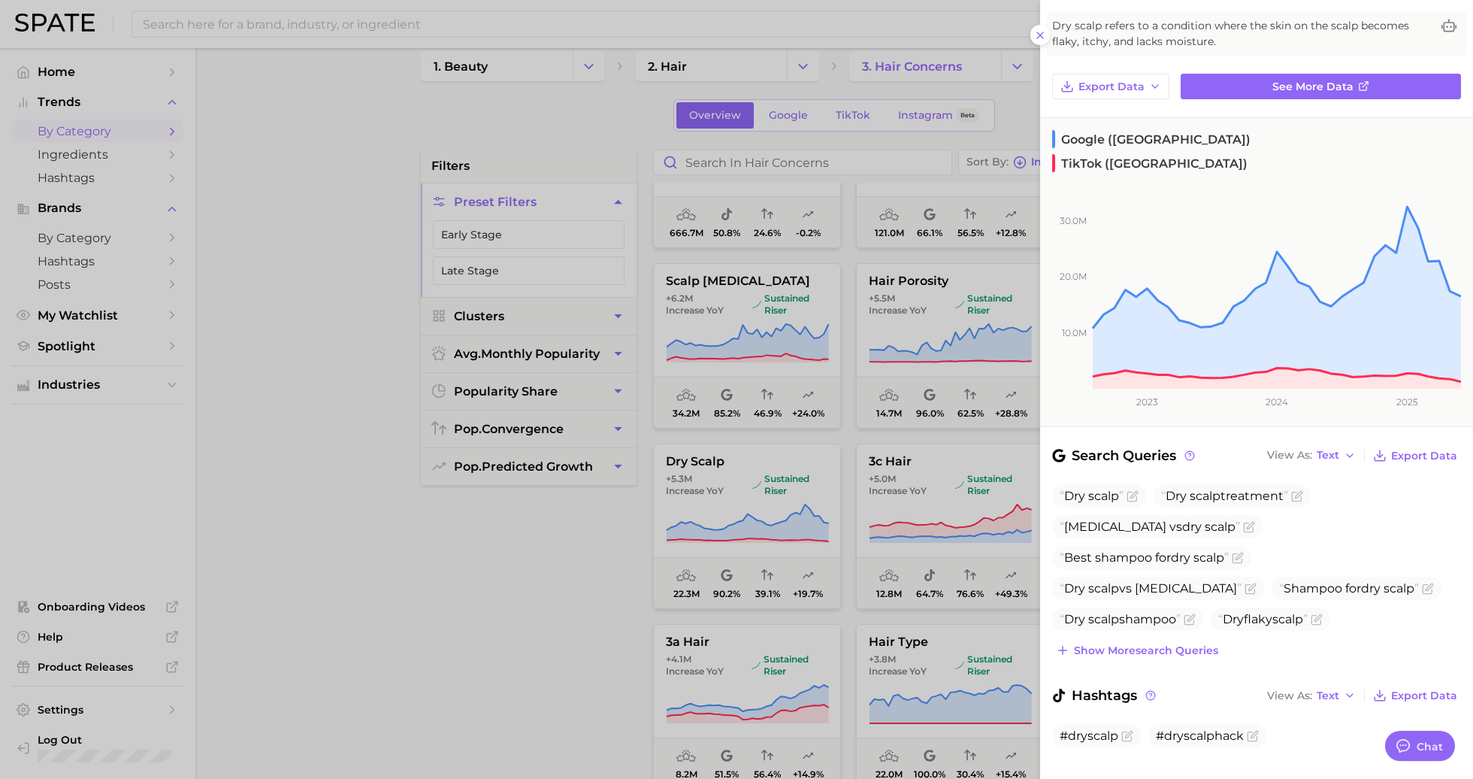
click at [876, 465] on div at bounding box center [736, 389] width 1473 height 779
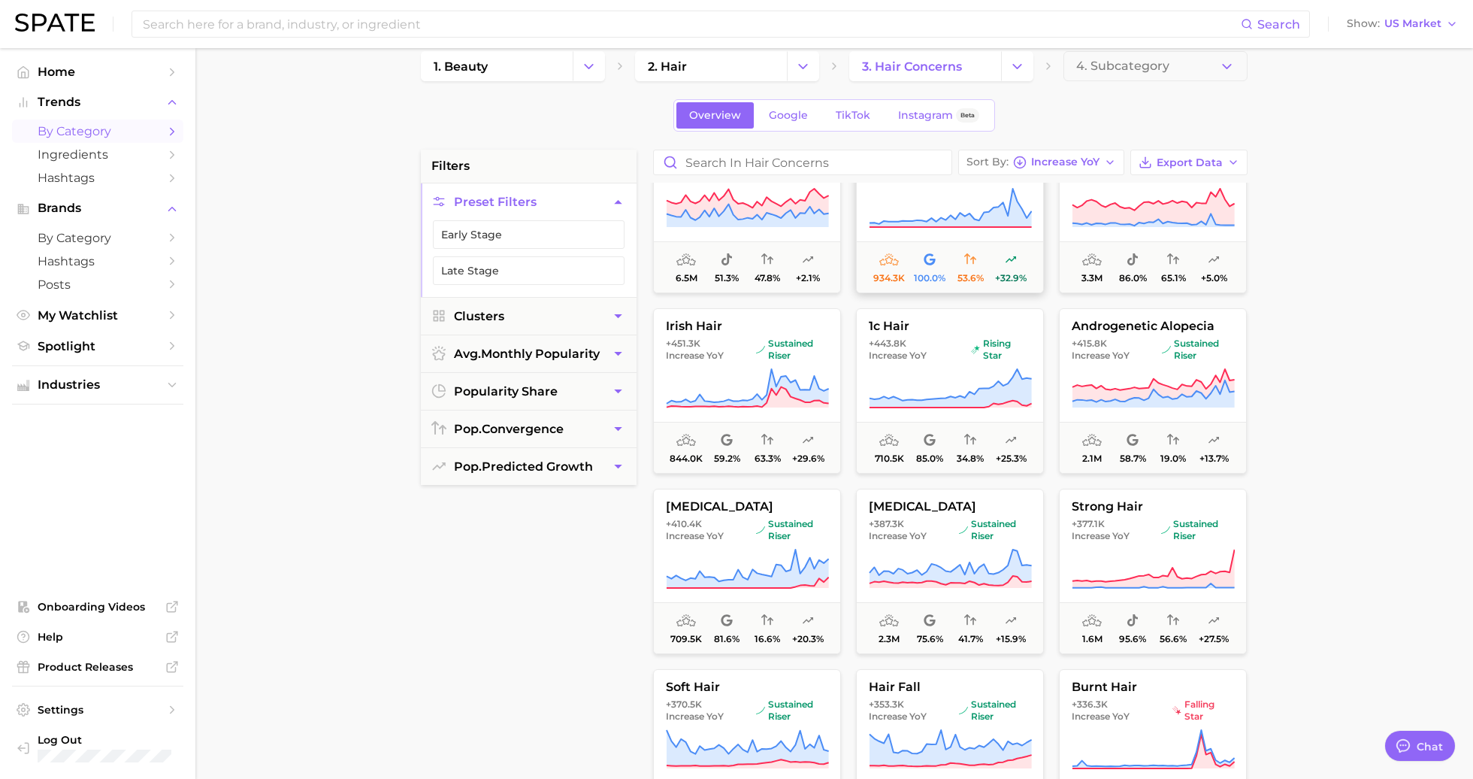
scroll to position [2950, 0]
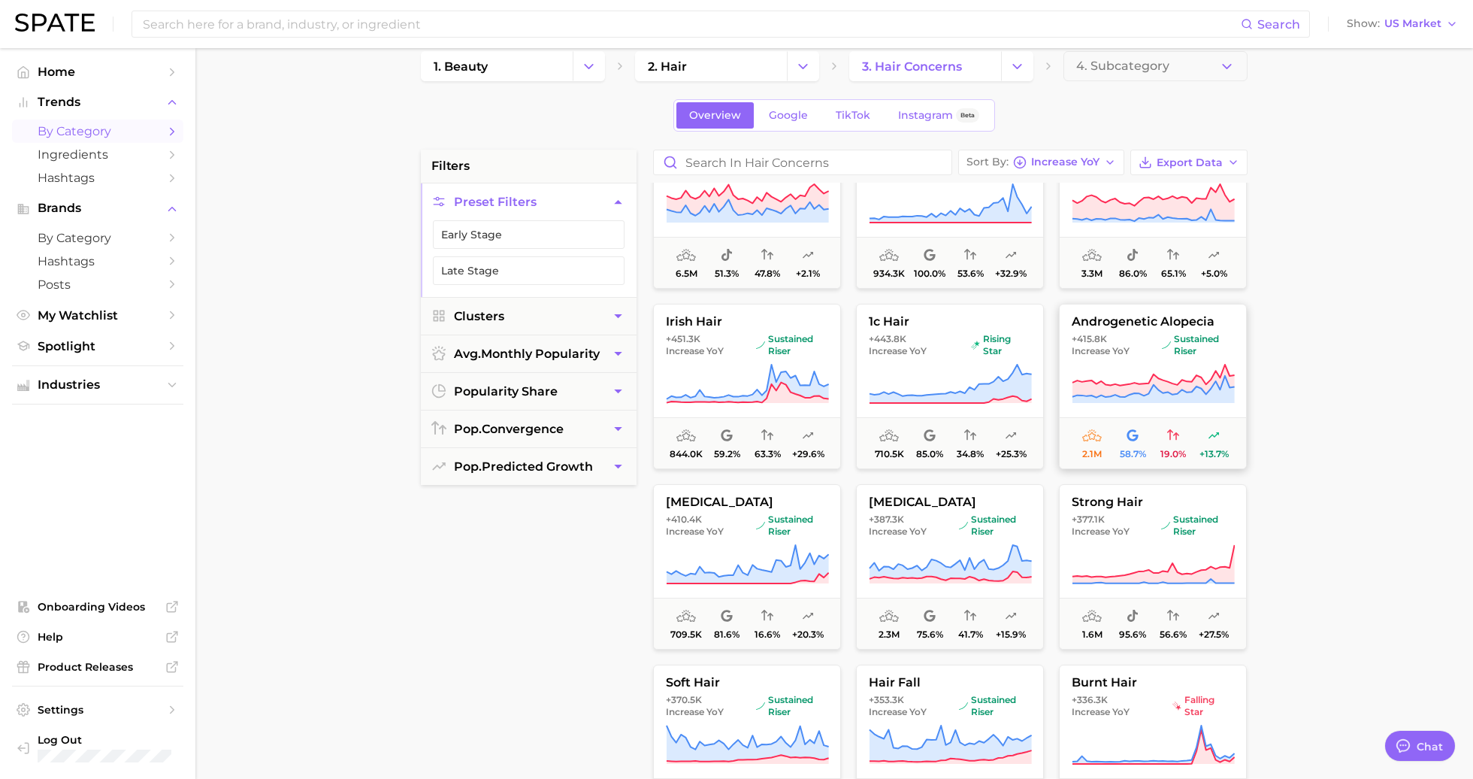
click at [1173, 365] on icon at bounding box center [1153, 384] width 163 height 42
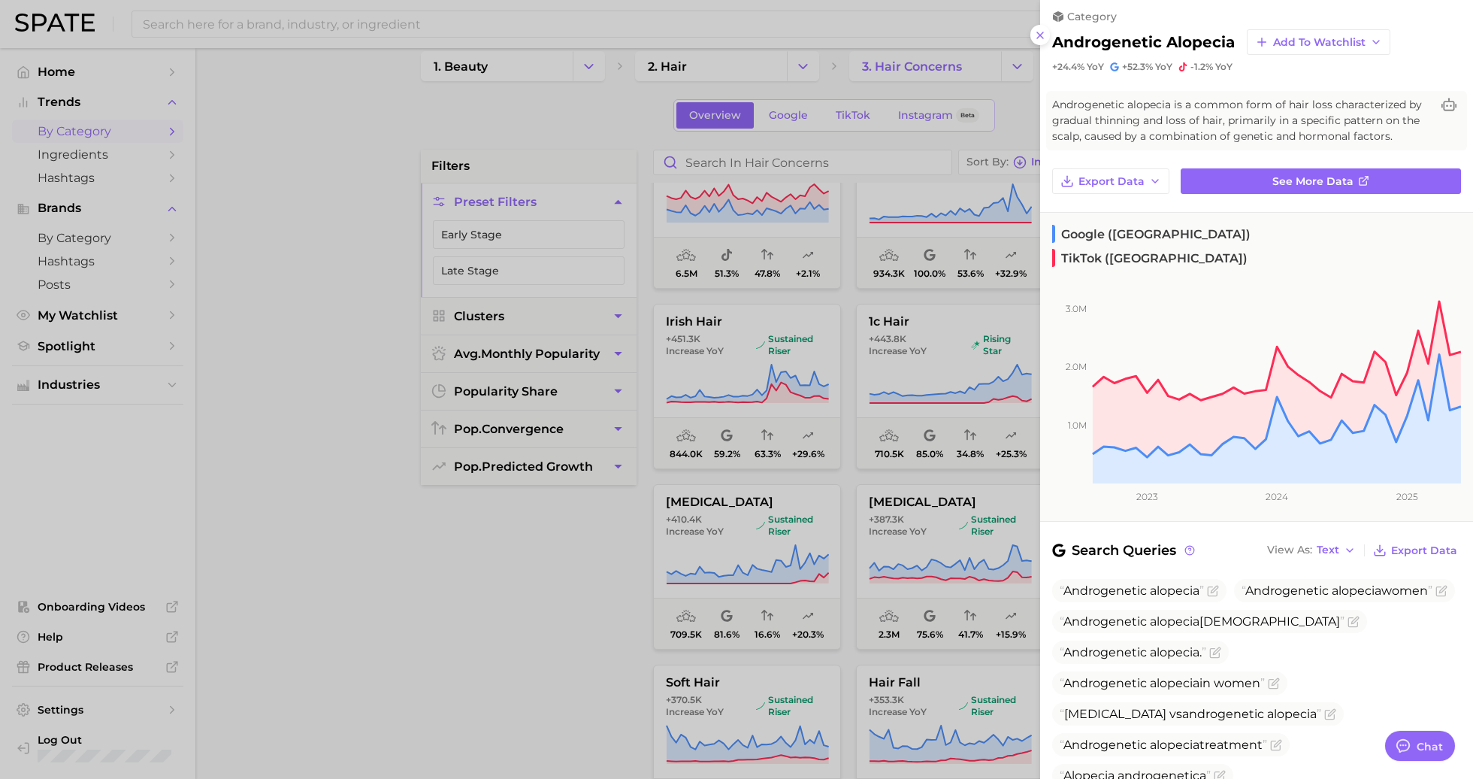
scroll to position [0, 0]
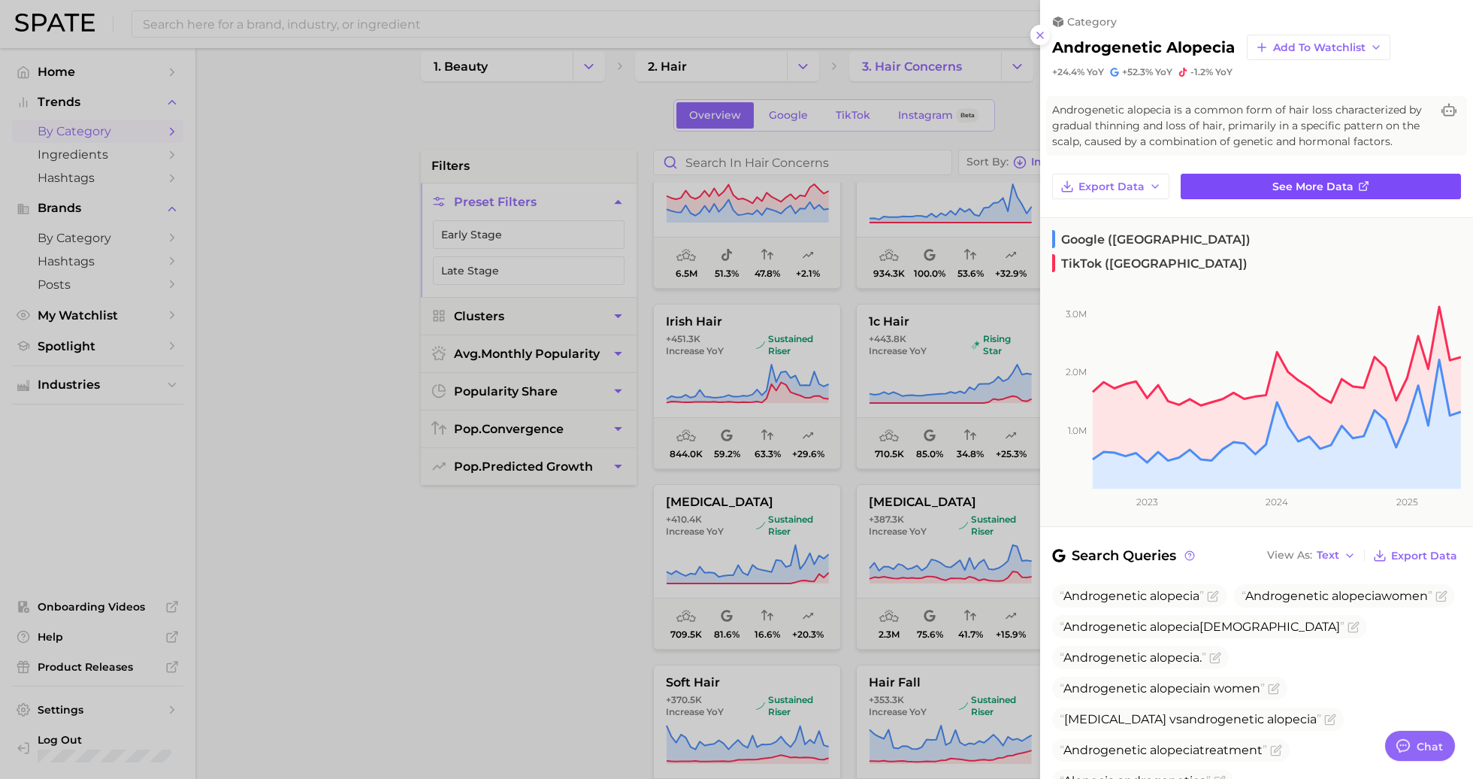
click at [1290, 195] on link "See more data" at bounding box center [1321, 187] width 280 height 26
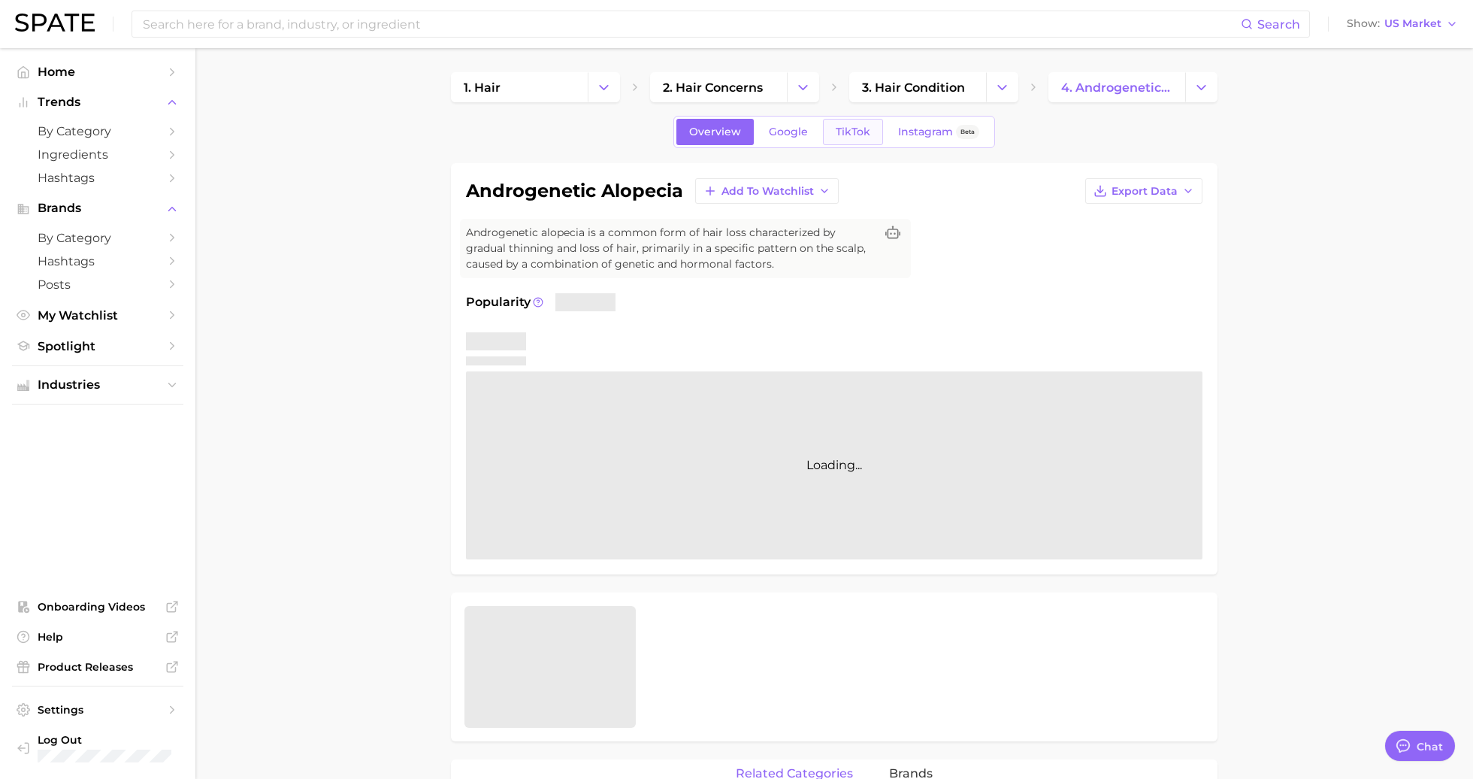
click at [846, 135] on span "TikTok" at bounding box center [853, 132] width 35 height 13
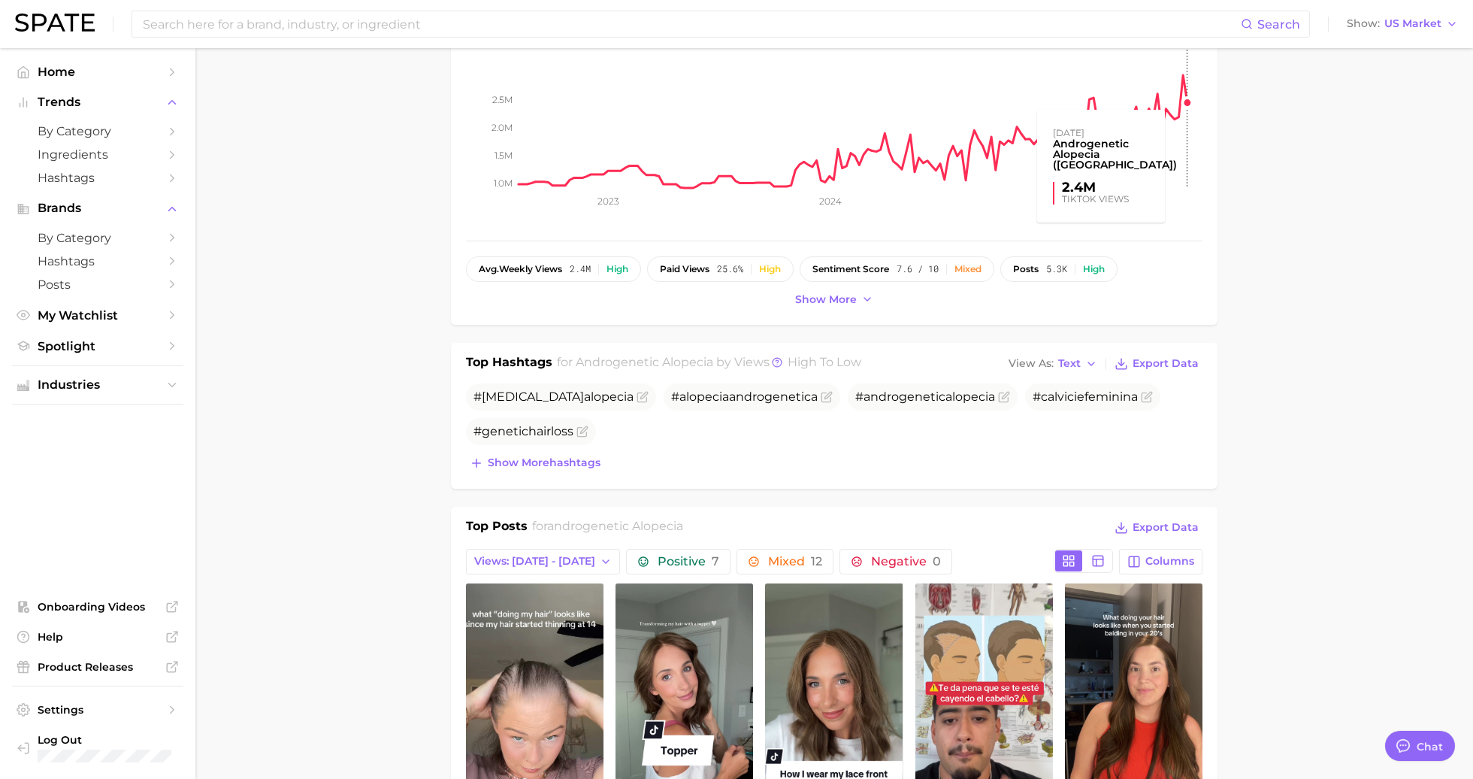
scroll to position [328, 0]
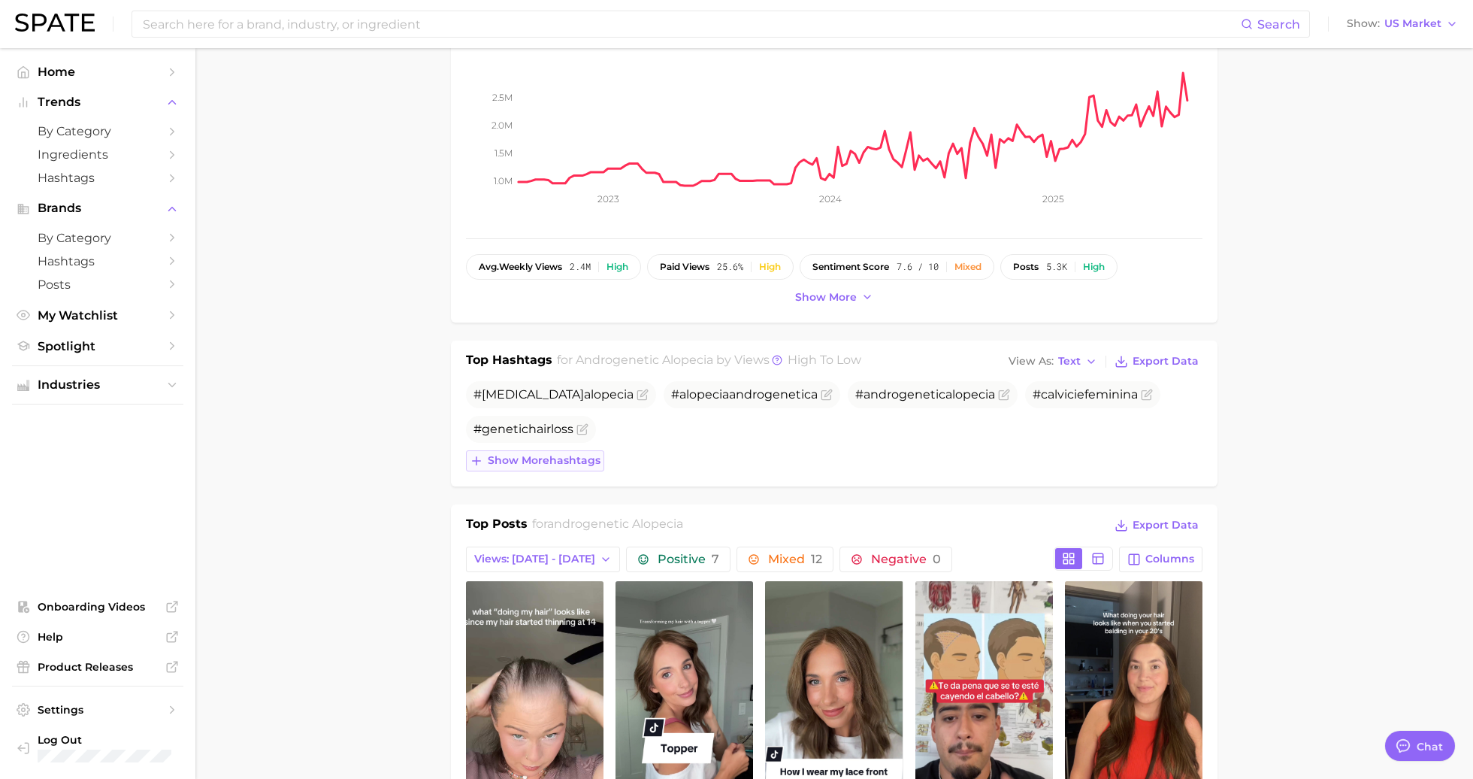
click at [556, 454] on span "Show more hashtags" at bounding box center [544, 460] width 113 height 13
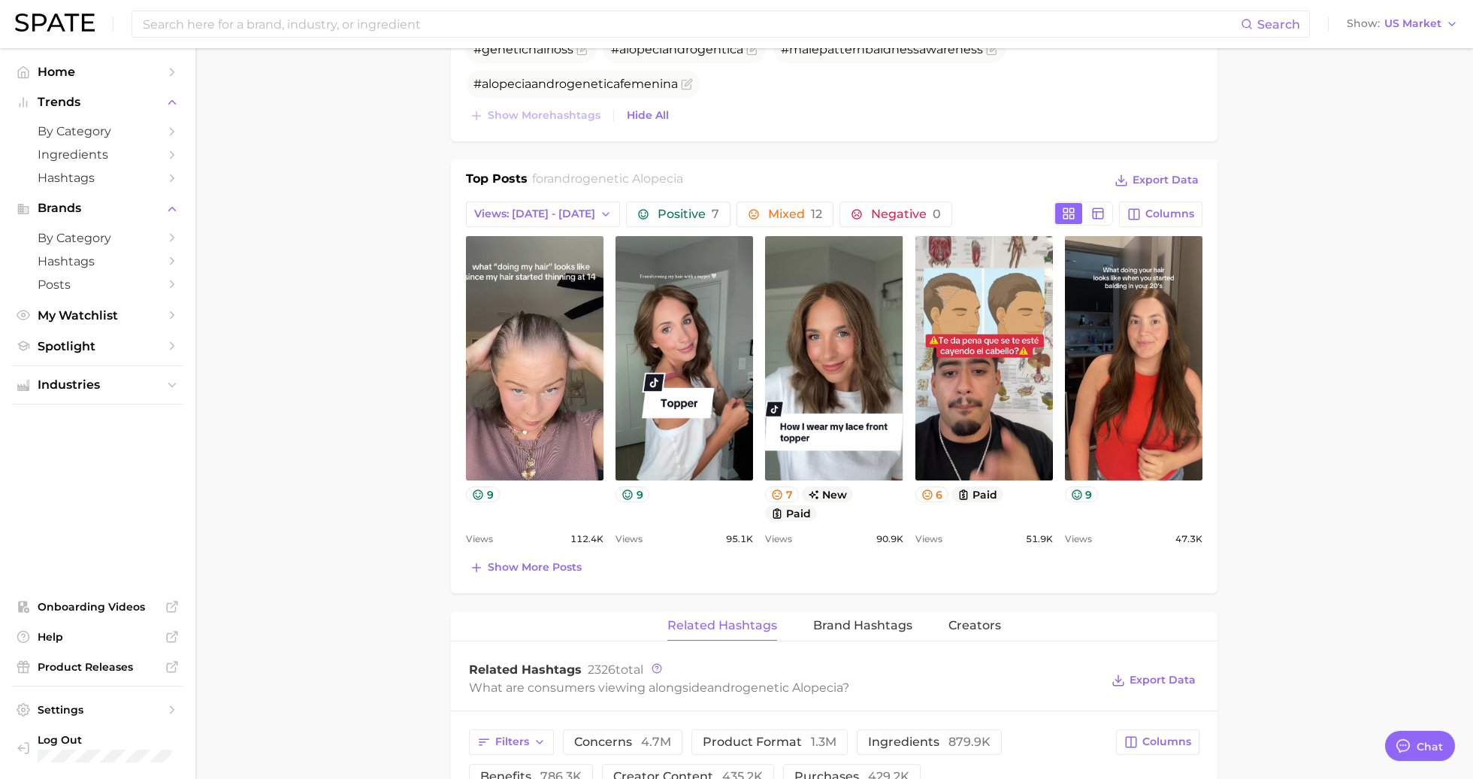
scroll to position [710, 0]
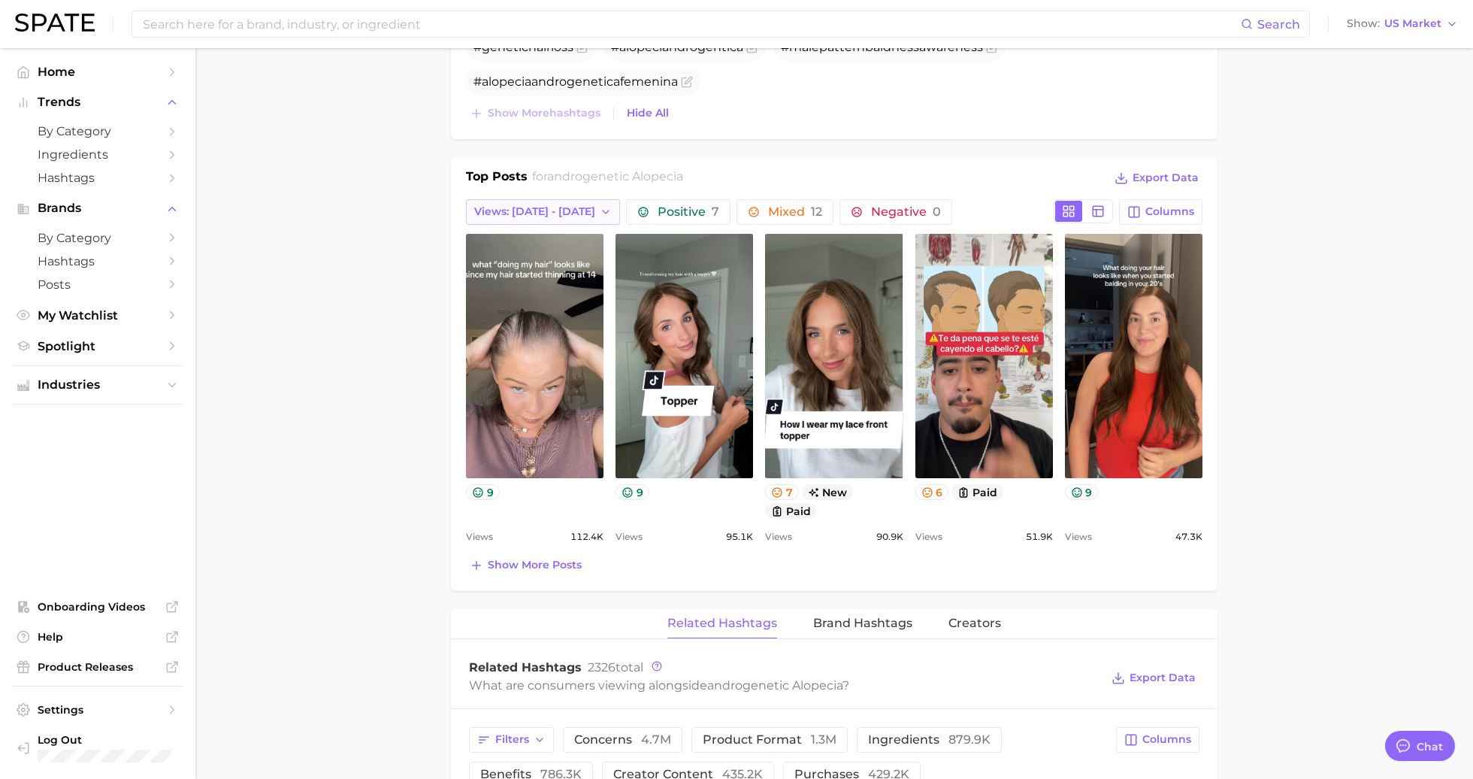
click at [559, 210] on span "Views: Aug 3 - 10" at bounding box center [534, 211] width 121 height 13
click at [565, 292] on button "Total Views" at bounding box center [548, 293] width 165 height 27
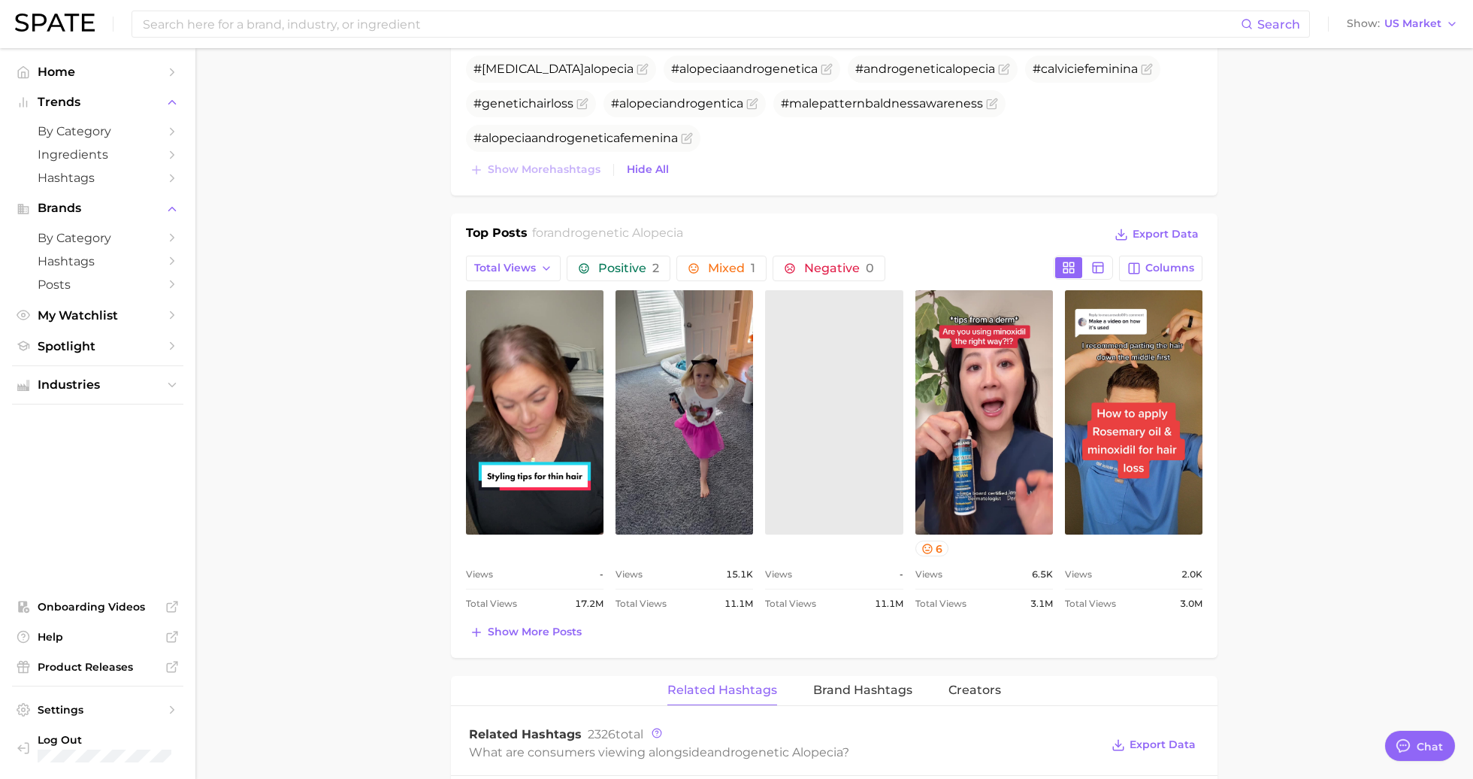
scroll to position [644, 0]
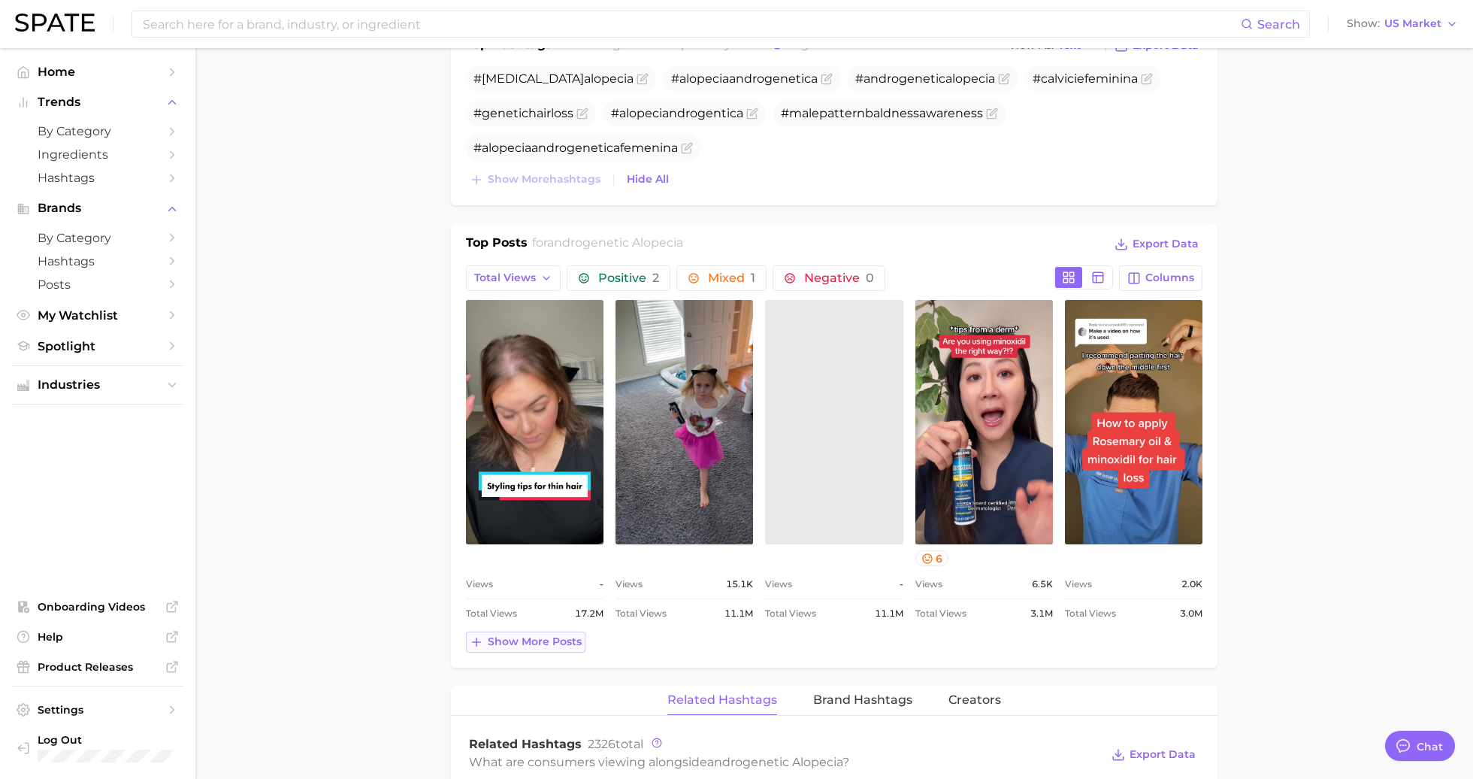
click at [531, 636] on span "Show more posts" at bounding box center [535, 641] width 94 height 13
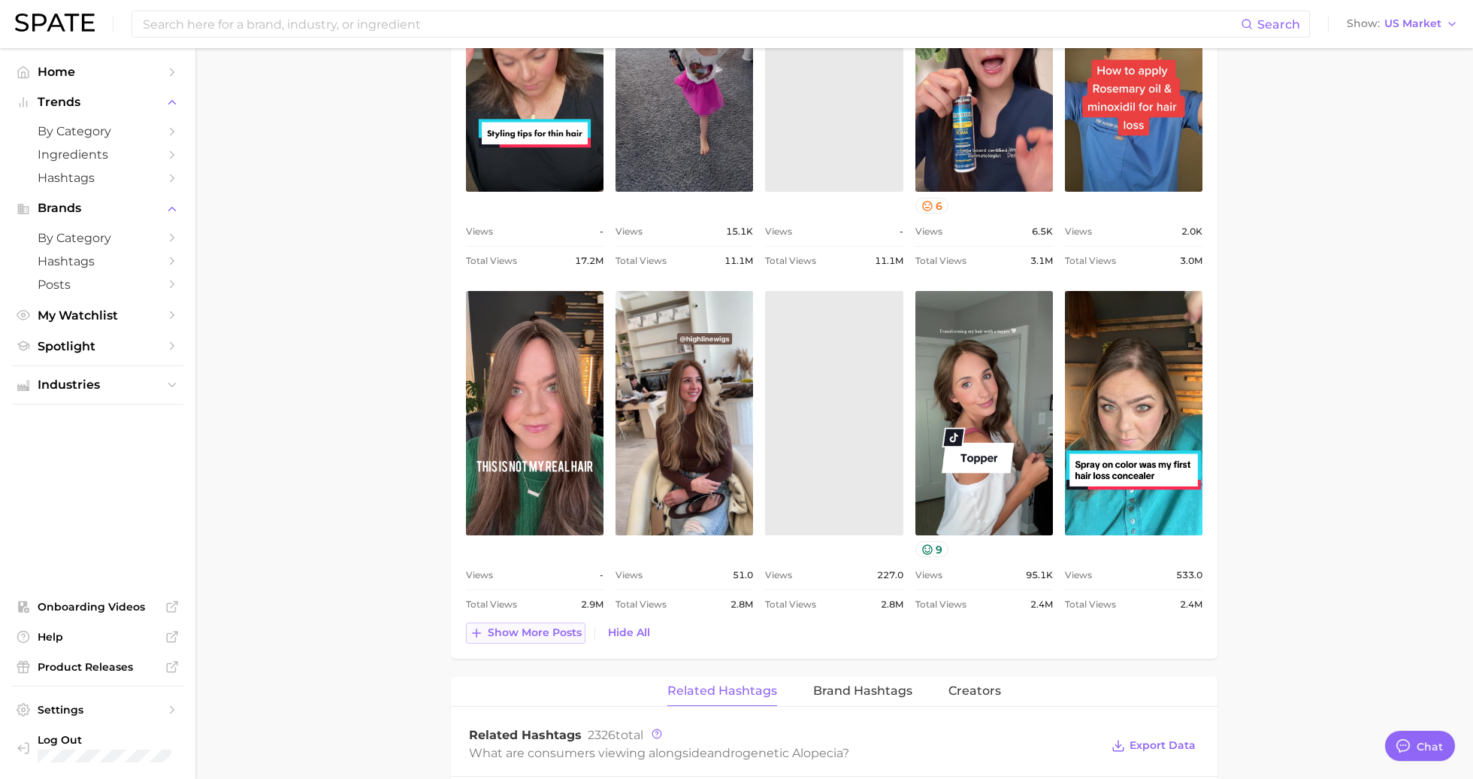
scroll to position [0, 0]
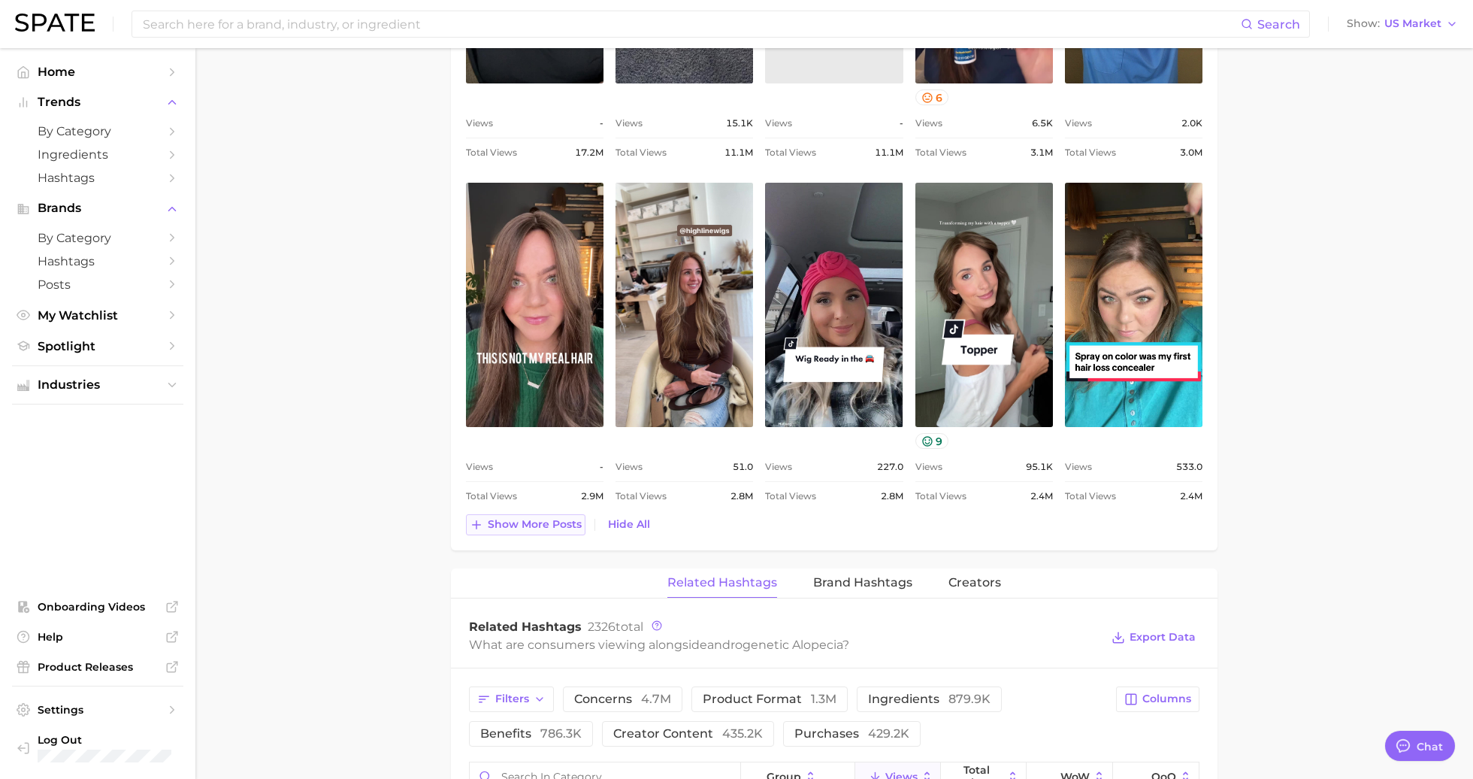
click at [524, 518] on span "Show more posts" at bounding box center [535, 524] width 94 height 13
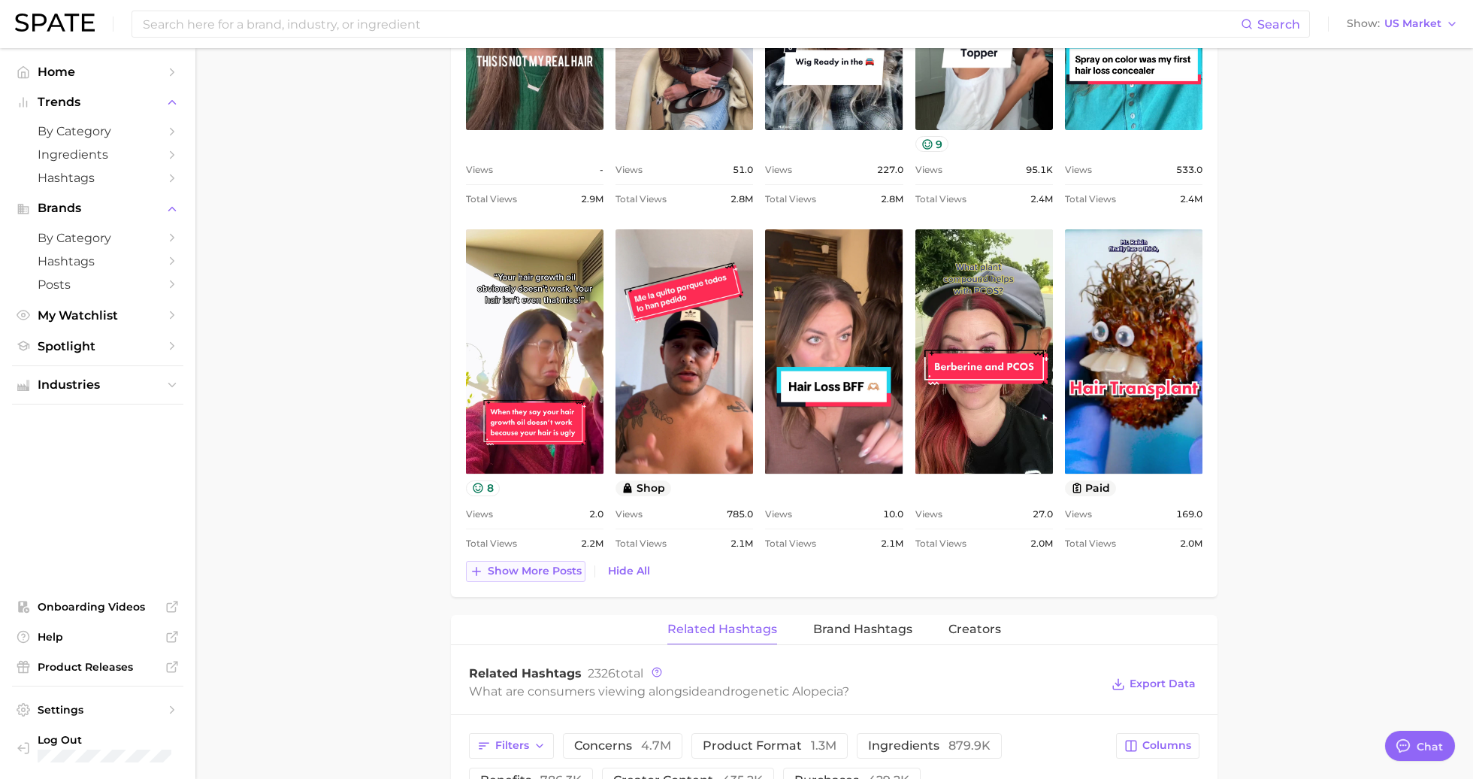
click at [531, 572] on span "Show more posts" at bounding box center [535, 571] width 94 height 13
